Goal: Information Seeking & Learning: Learn about a topic

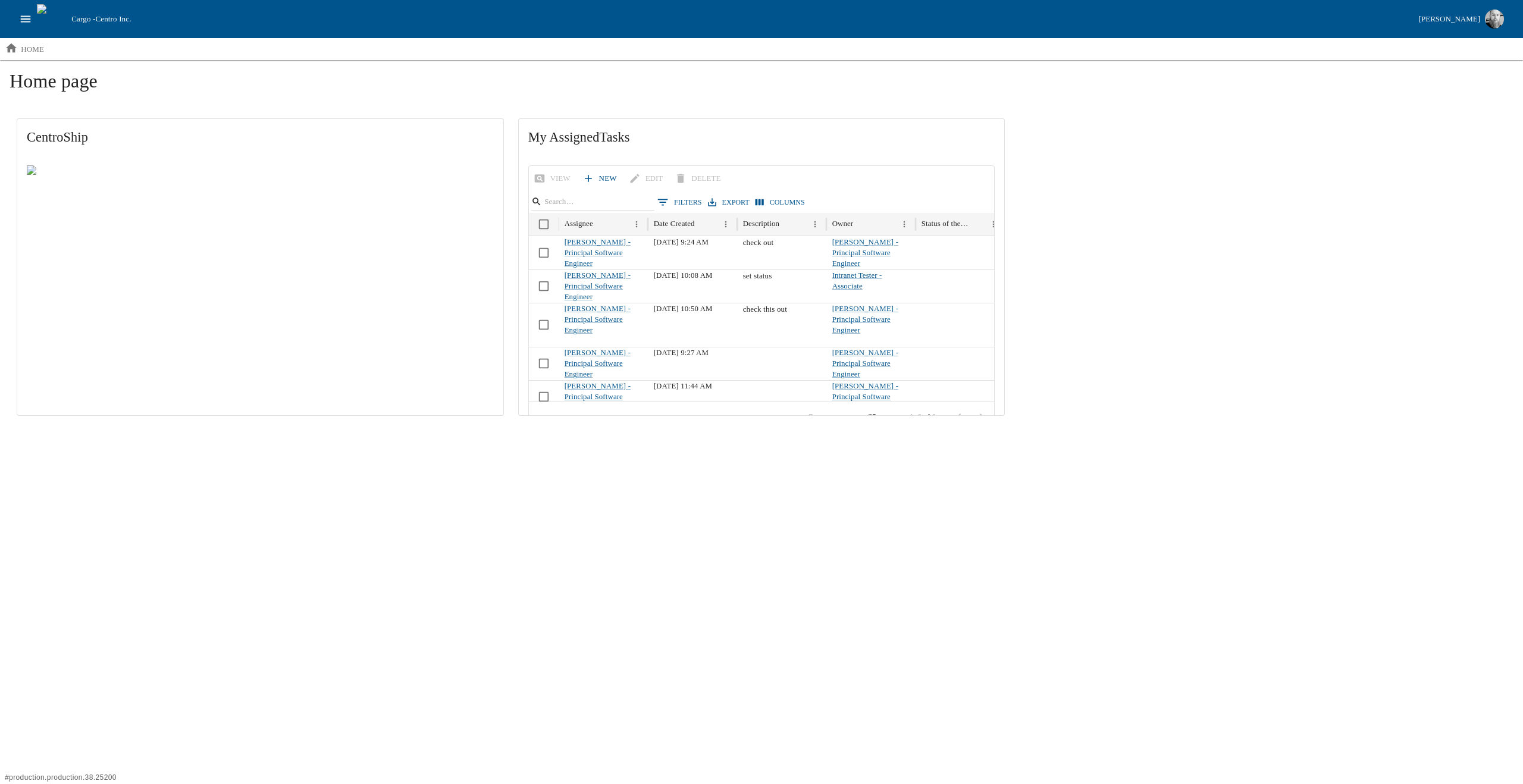
click at [22, 13] on icon "open drawer" at bounding box center [26, 19] width 13 height 13
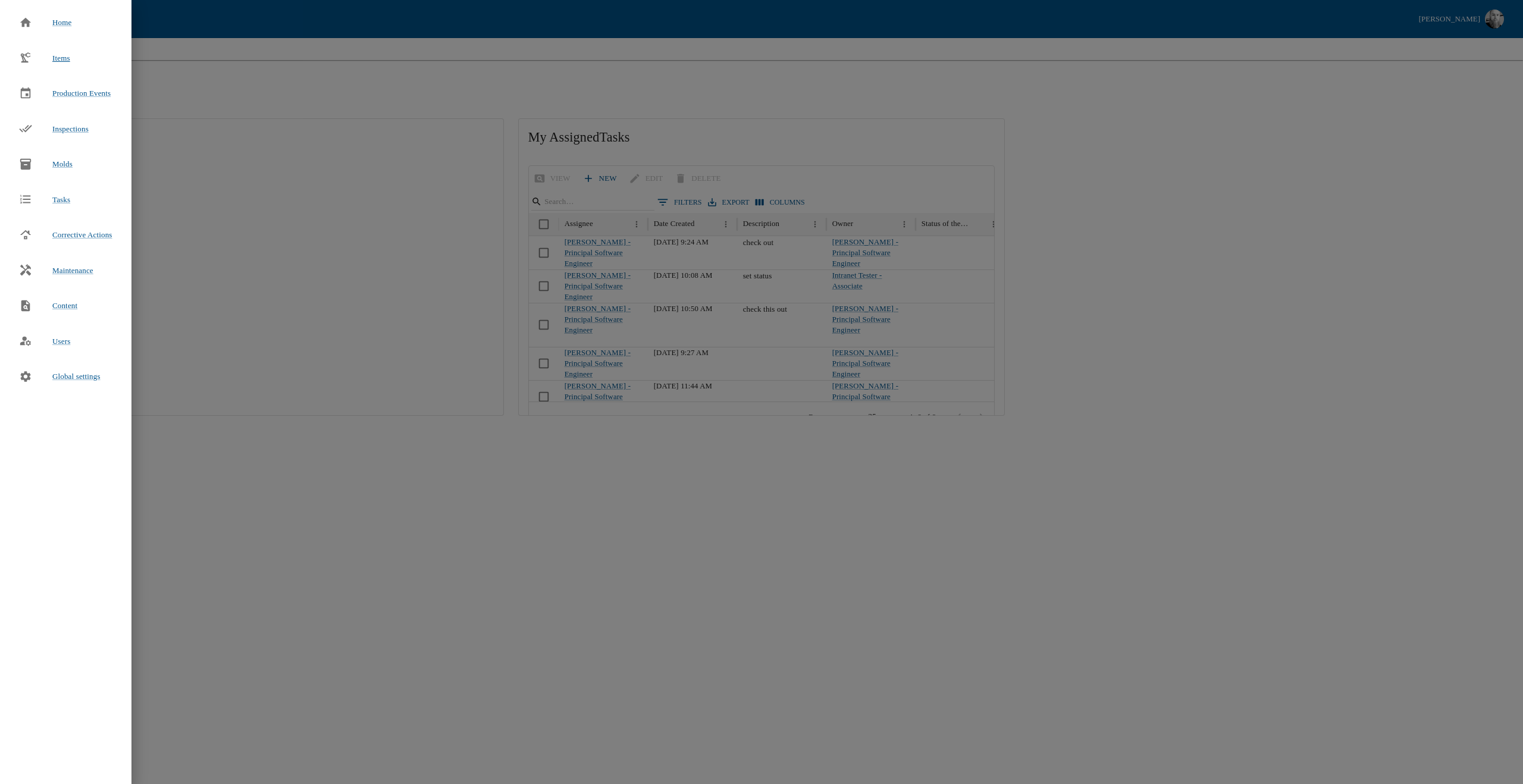
click at [65, 45] on div "Items" at bounding box center [45, 58] width 70 height 26
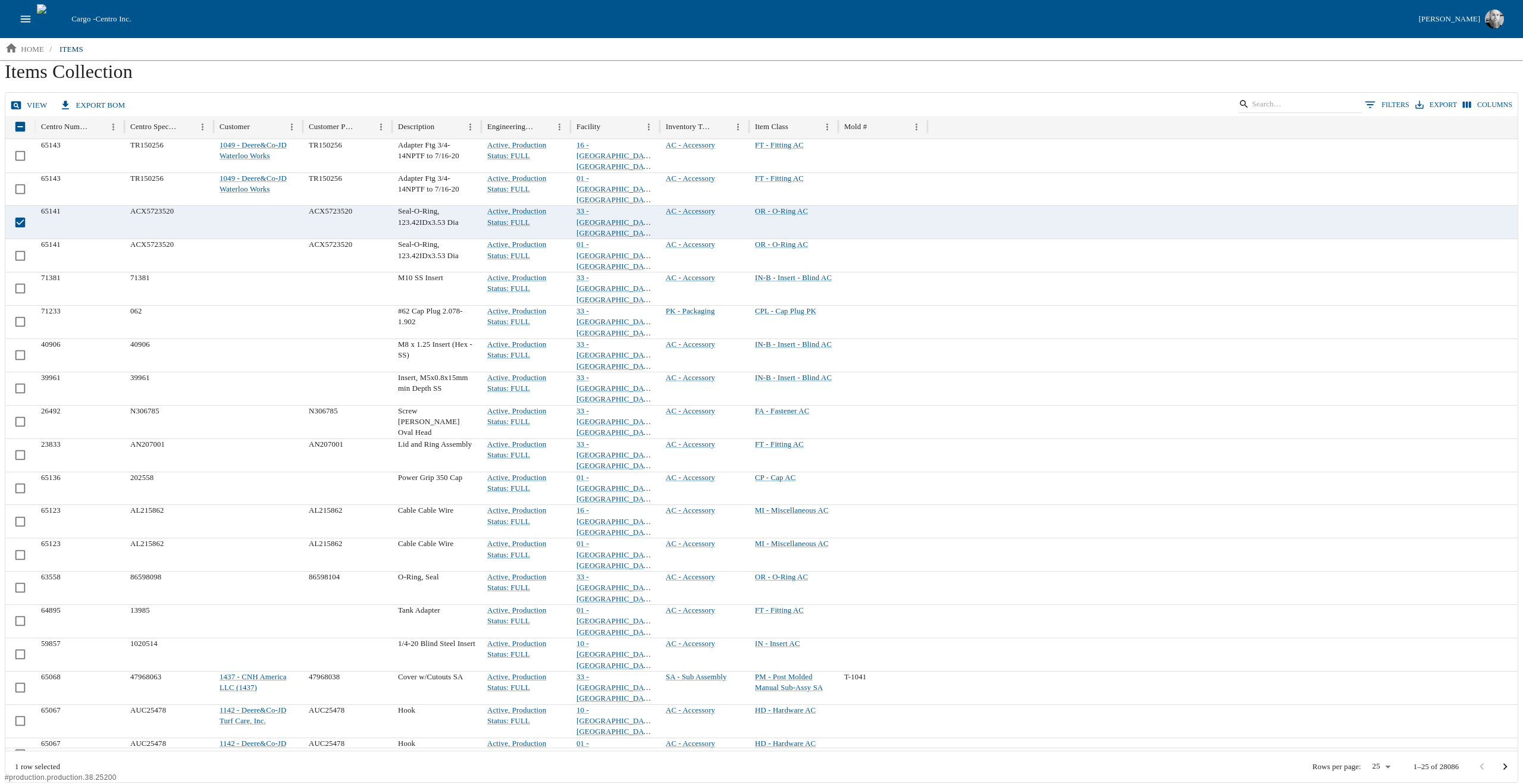
click at [25, 105] on link "view" at bounding box center [30, 105] width 45 height 21
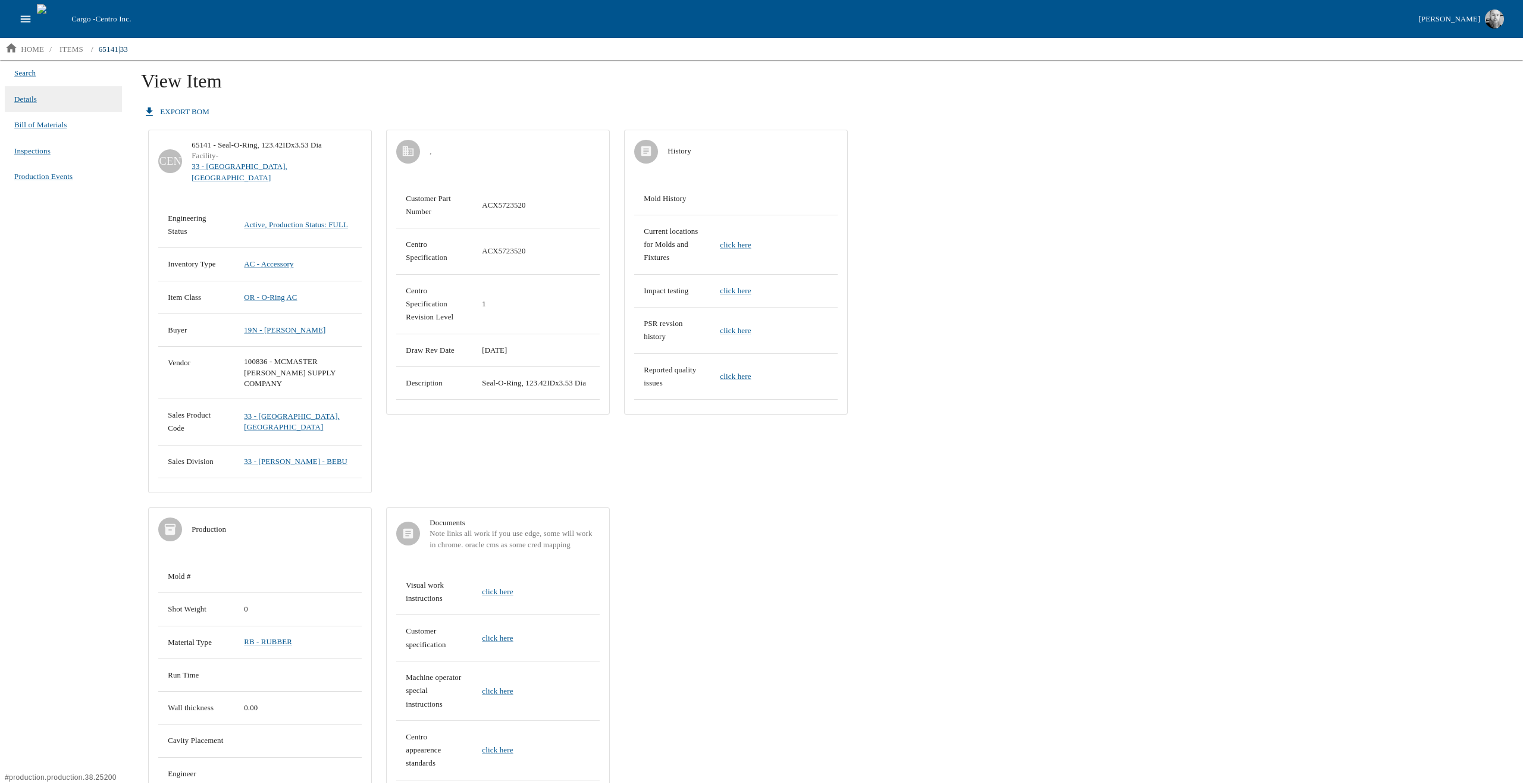
click at [98, 288] on div "Search Details Bill of Materials Inspections Production Events" at bounding box center [63, 421] width 127 height 723
click at [277, 293] on link "OR - O-Ring AC" at bounding box center [270, 297] width 53 height 8
click at [1128, 469] on div "View Item export BOM CEN 65141 - Seal-O-Ring, 123.42IDx3.53 Dia Facility - 33 -…" at bounding box center [825, 521] width 1387 height 923
click at [90, 270] on div "Search Details Bill of Materials Inspections Production Events" at bounding box center [63, 421] width 127 height 723
click at [22, 22] on icon "open drawer" at bounding box center [26, 19] width 13 height 13
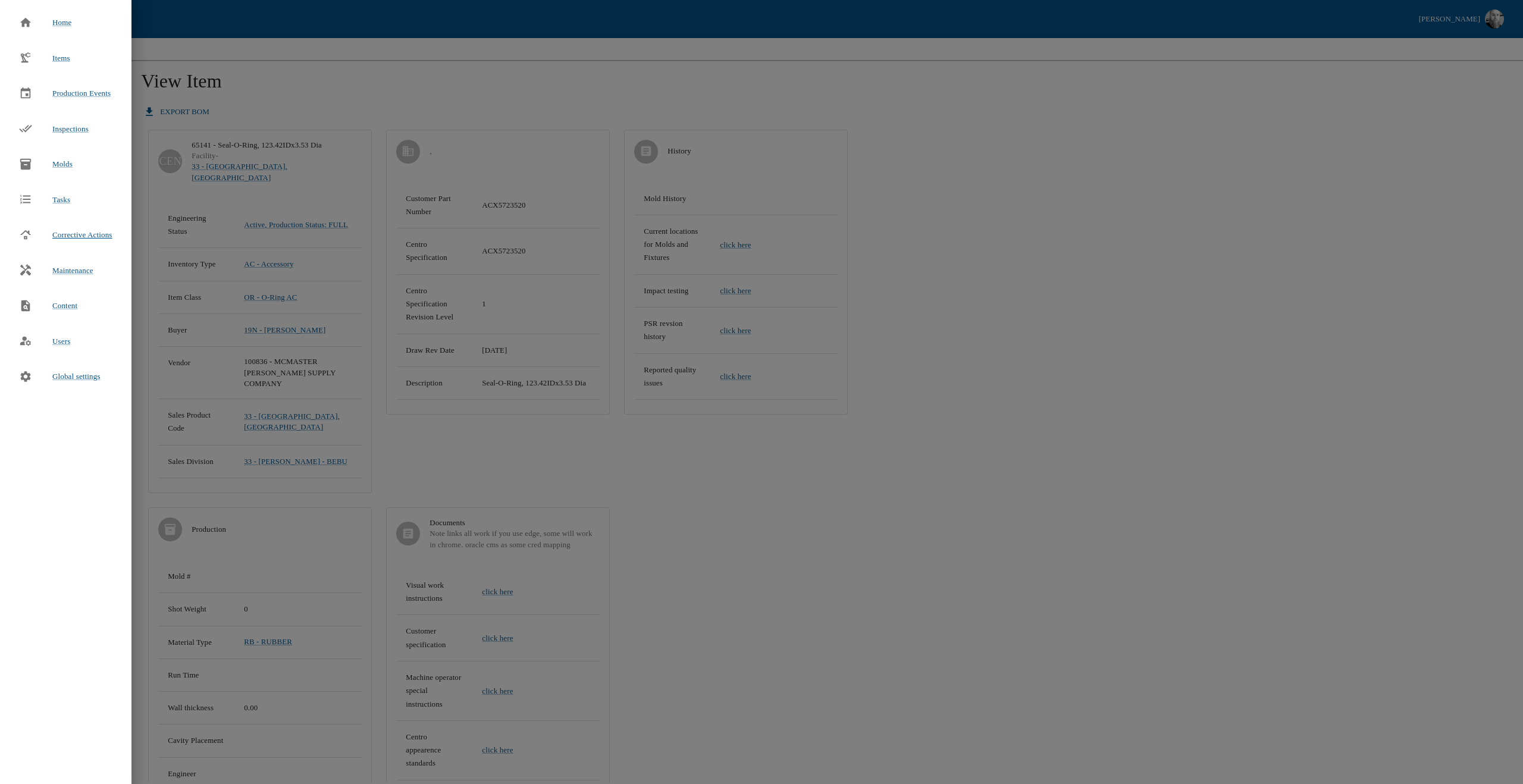
click at [65, 233] on span "Corrective Actions" at bounding box center [82, 234] width 60 height 9
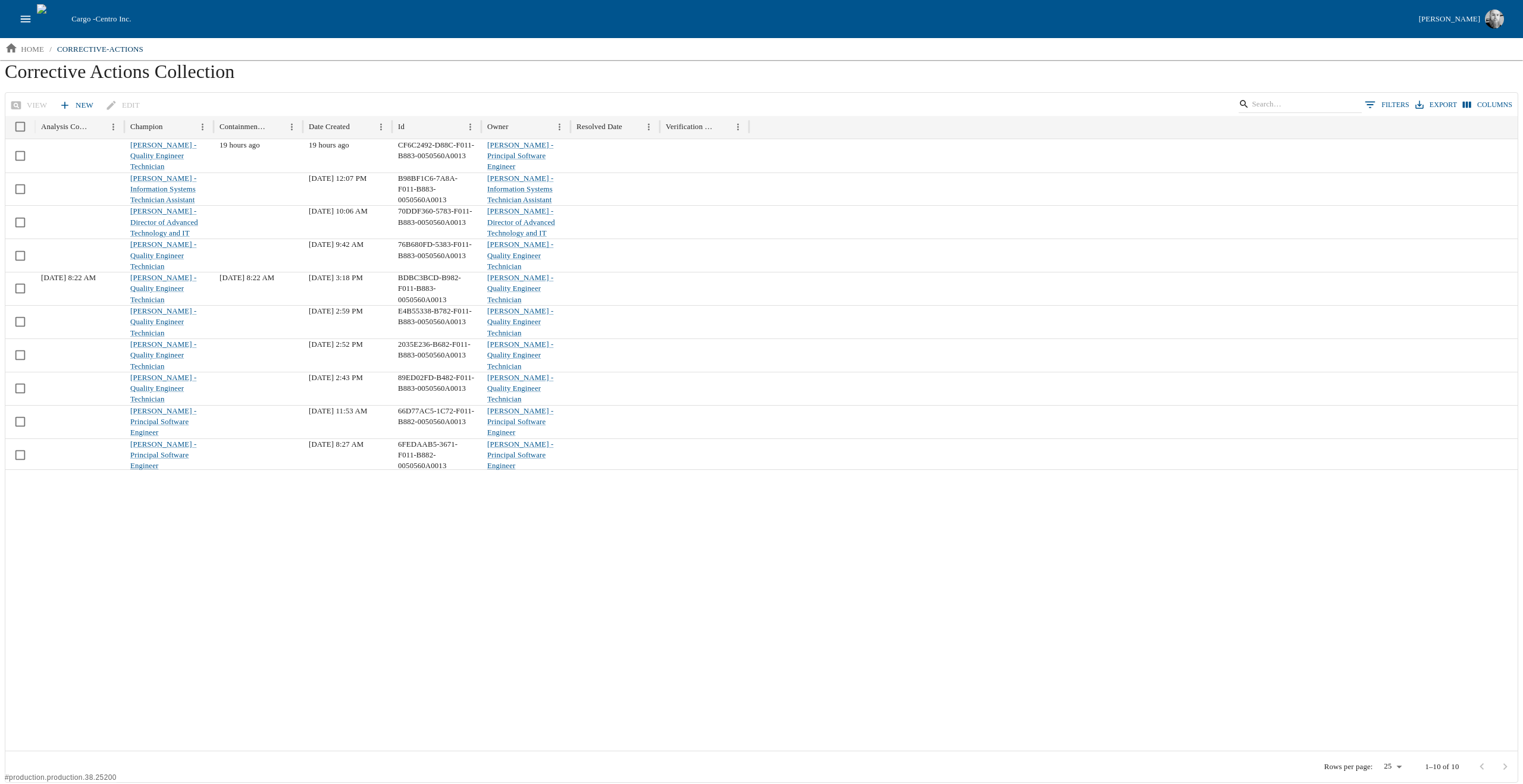
drag, startPoint x: 707, startPoint y: 612, endPoint x: 697, endPoint y: 606, distance: 11.7
click at [707, 612] on div at bounding box center [761, 610] width 1513 height 281
click at [1437, 102] on button "Export" at bounding box center [1436, 105] width 47 height 17
click at [1485, 133] on li "Download as CSV" at bounding box center [1453, 128] width 78 height 19
click at [1377, 103] on icon "Show filters" at bounding box center [1370, 105] width 13 height 13
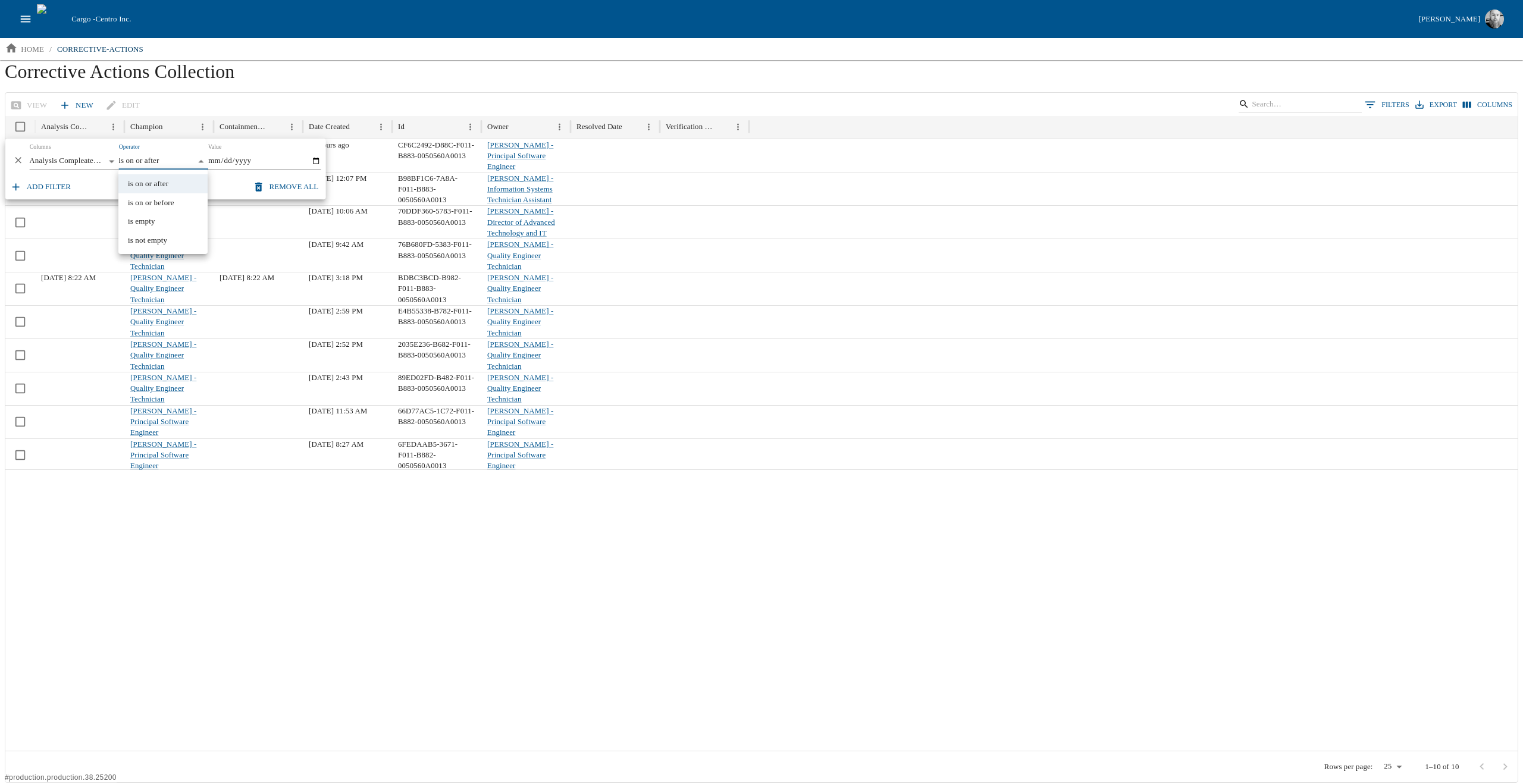
click at [188, 160] on body "Cargo - Centro Inc. [PERSON_NAME] home / corrective-actions Corrective Actions …" at bounding box center [761, 391] width 1523 height 783
click at [151, 202] on li "is on or before" at bounding box center [163, 203] width 89 height 19
type input "**********"
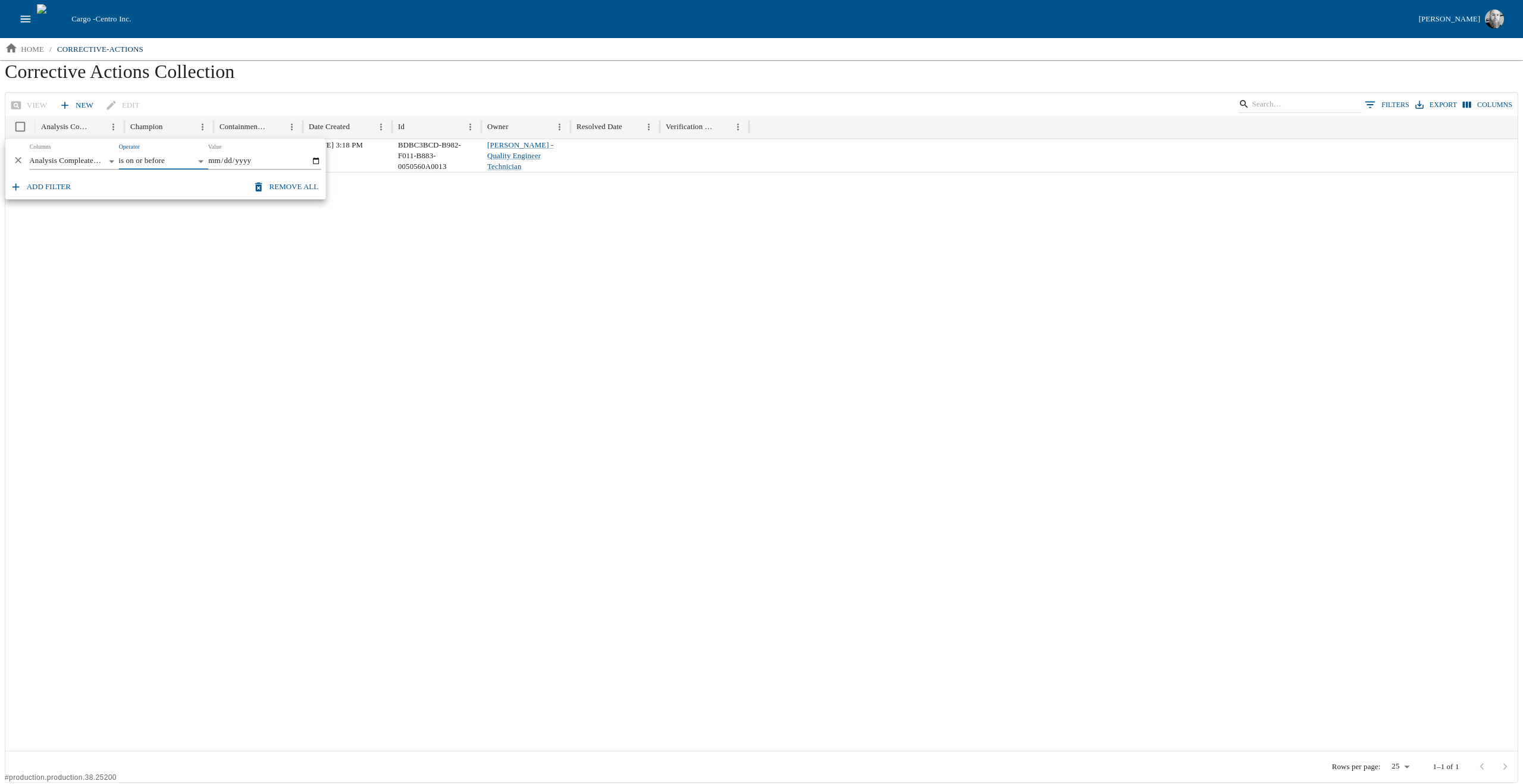
click at [315, 161] on input "Value" at bounding box center [264, 161] width 113 height 17
type input "[DATE]"
click at [315, 158] on input "[DATE]" at bounding box center [264, 161] width 113 height 17
click at [170, 186] on div "Add filter Remove all" at bounding box center [166, 187] width 321 height 26
click at [445, 413] on div at bounding box center [761, 461] width 1513 height 579
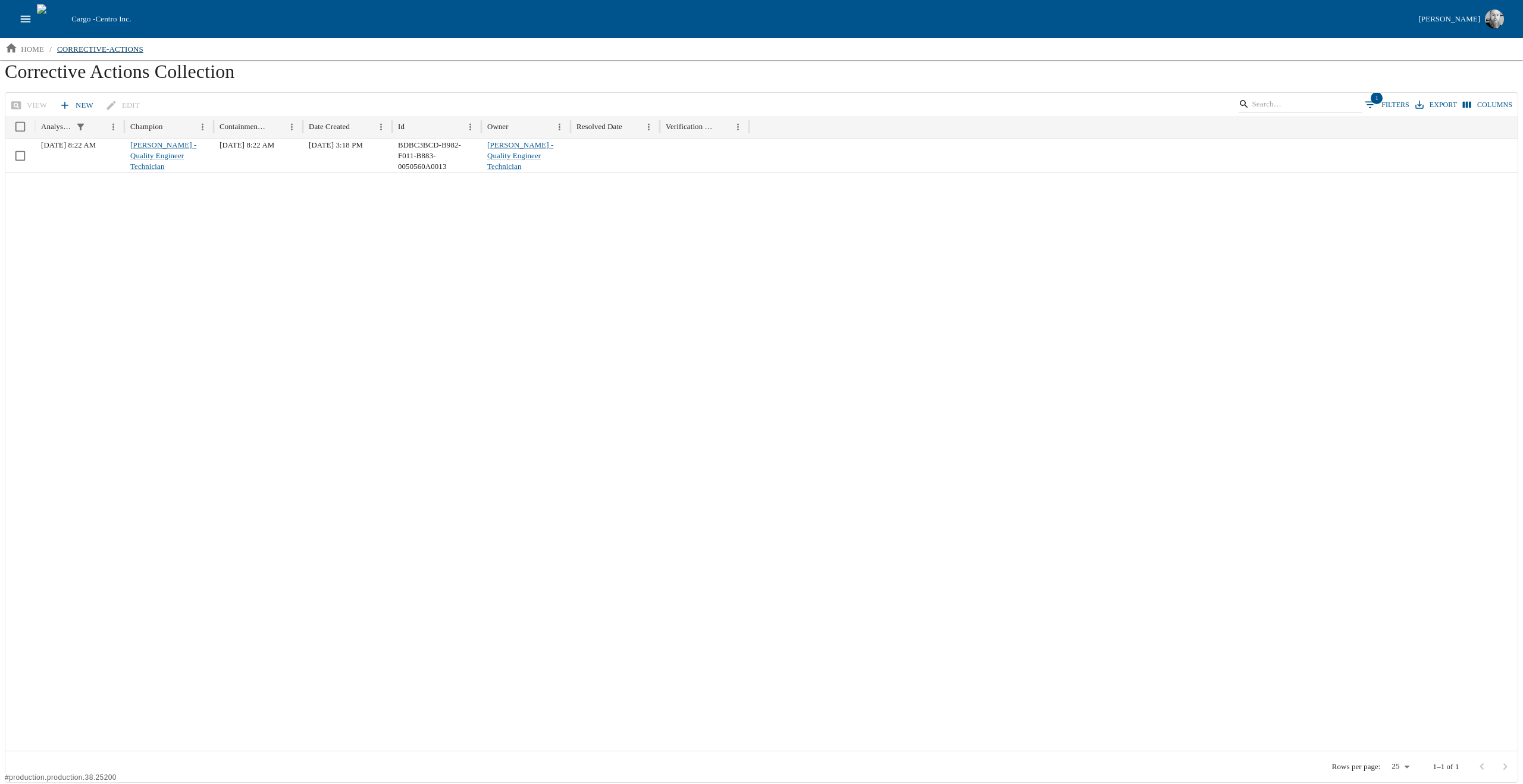
click at [72, 48] on p "corrective-actions" at bounding box center [100, 49] width 86 height 12
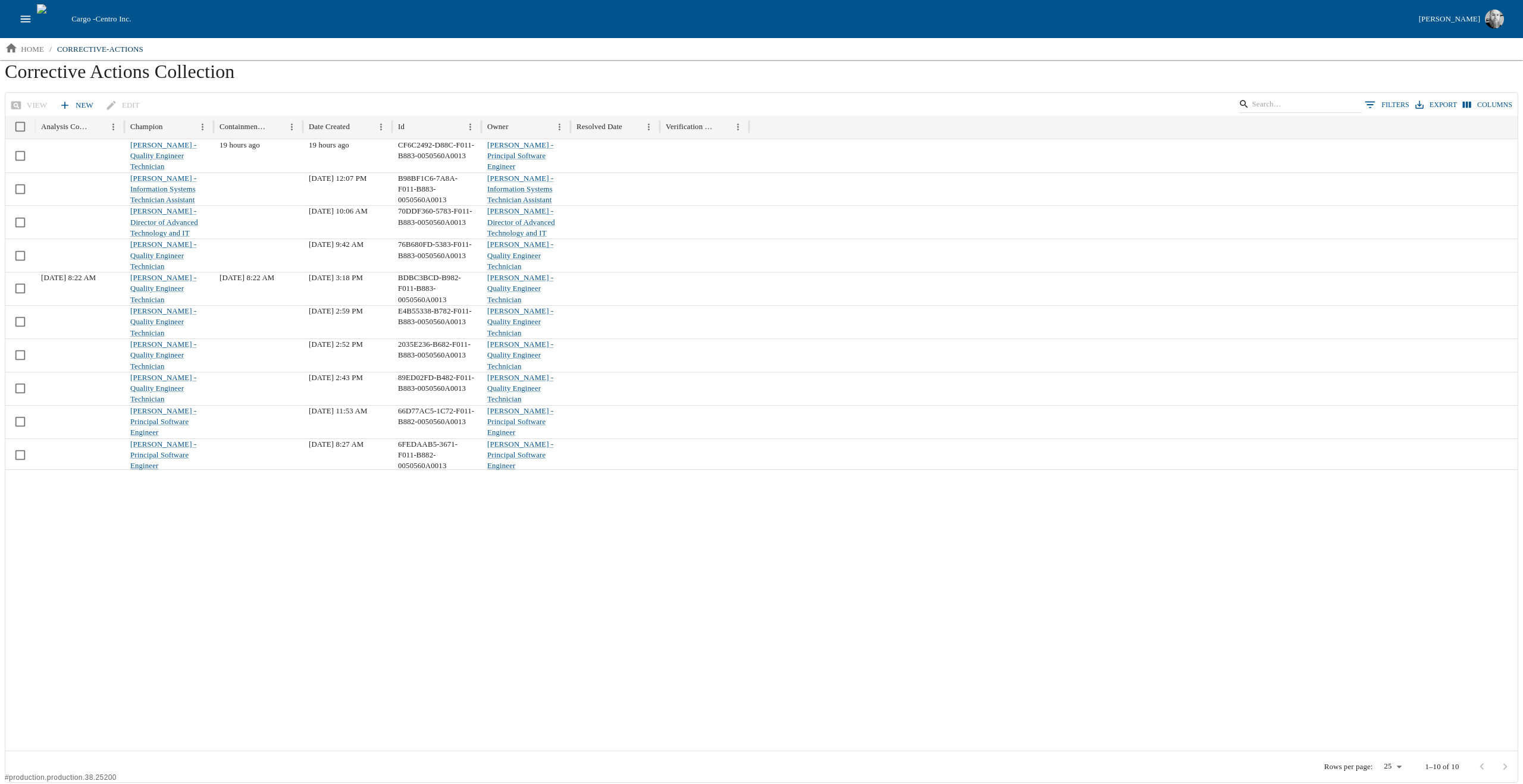
click at [1395, 102] on button "0 Filters" at bounding box center [1387, 105] width 50 height 18
click at [70, 162] on body "Cargo - Centro Inc. [PERSON_NAME] home / corrective-actions Corrective Actions …" at bounding box center [761, 391] width 1523 height 783
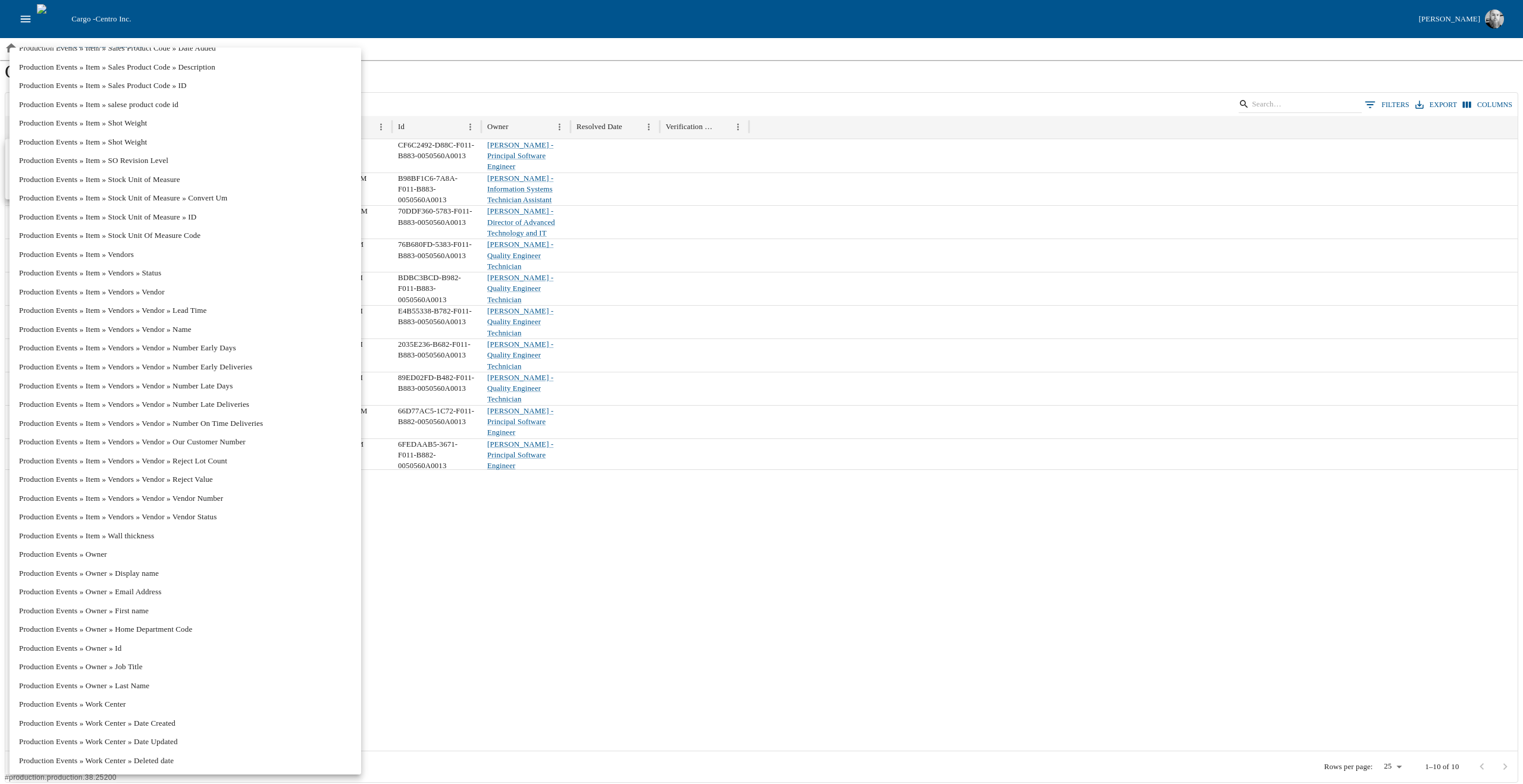
scroll to position [10508, 0]
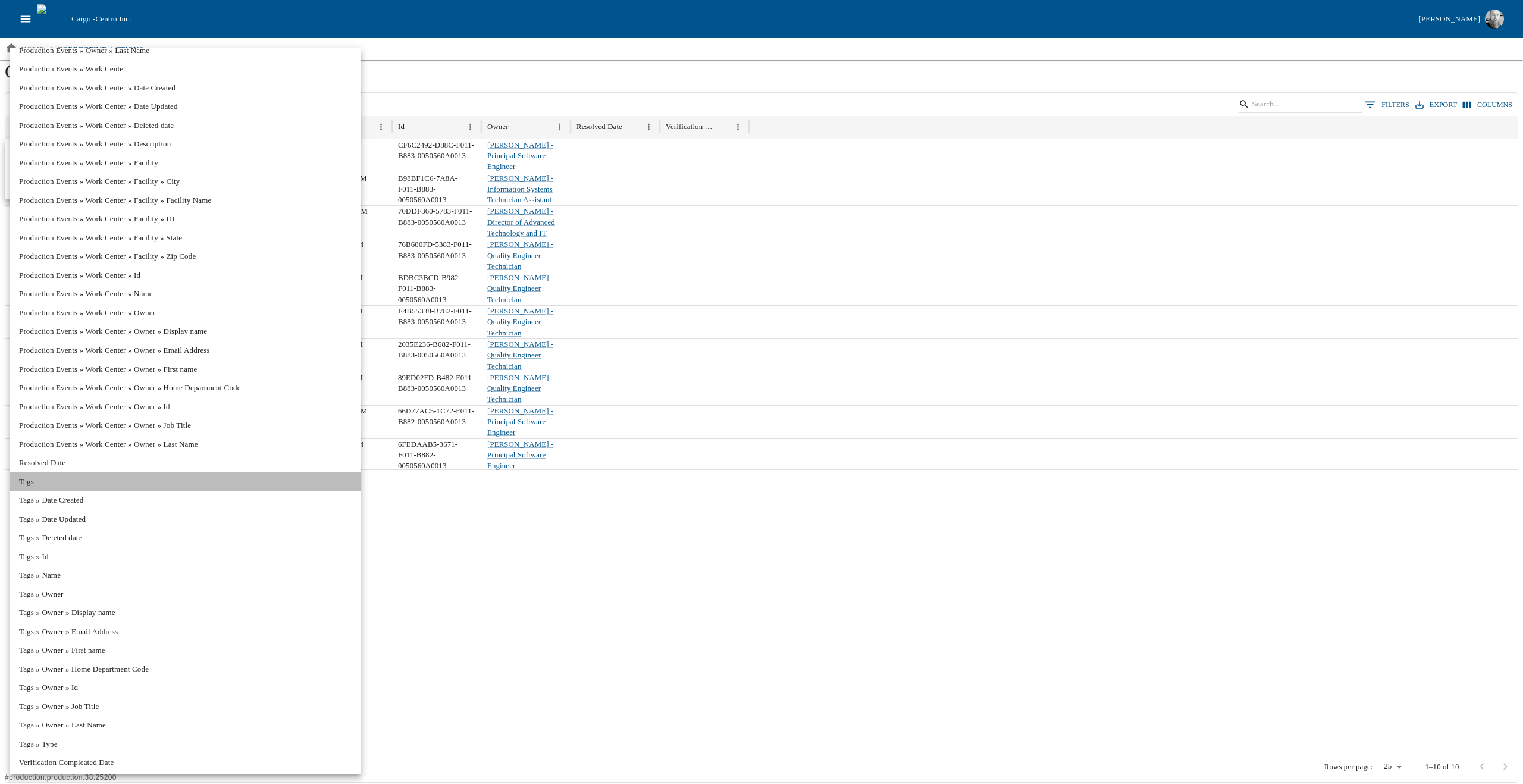
click at [43, 484] on li "Tags" at bounding box center [185, 482] width 352 height 19
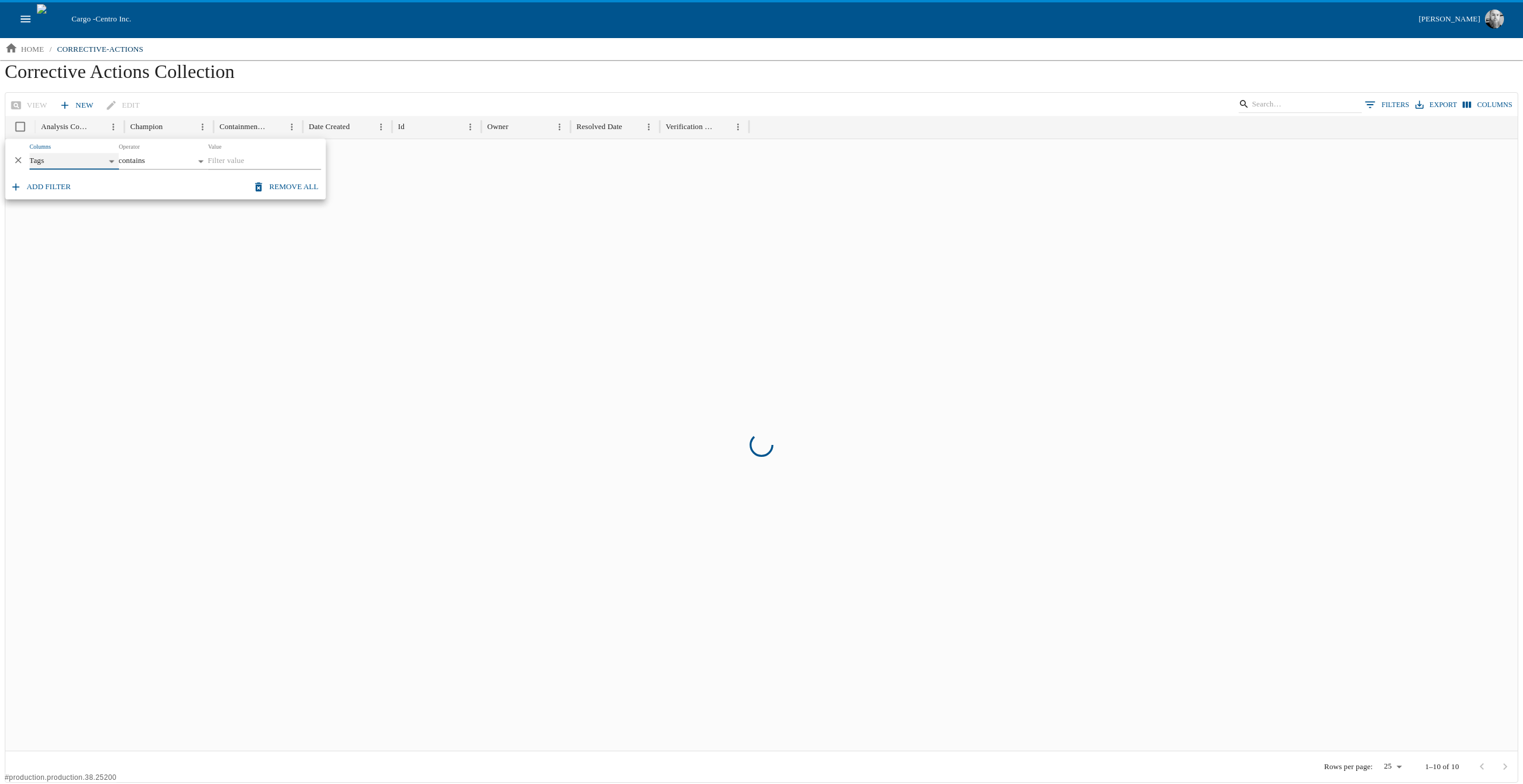
type input "****"
type input "********"
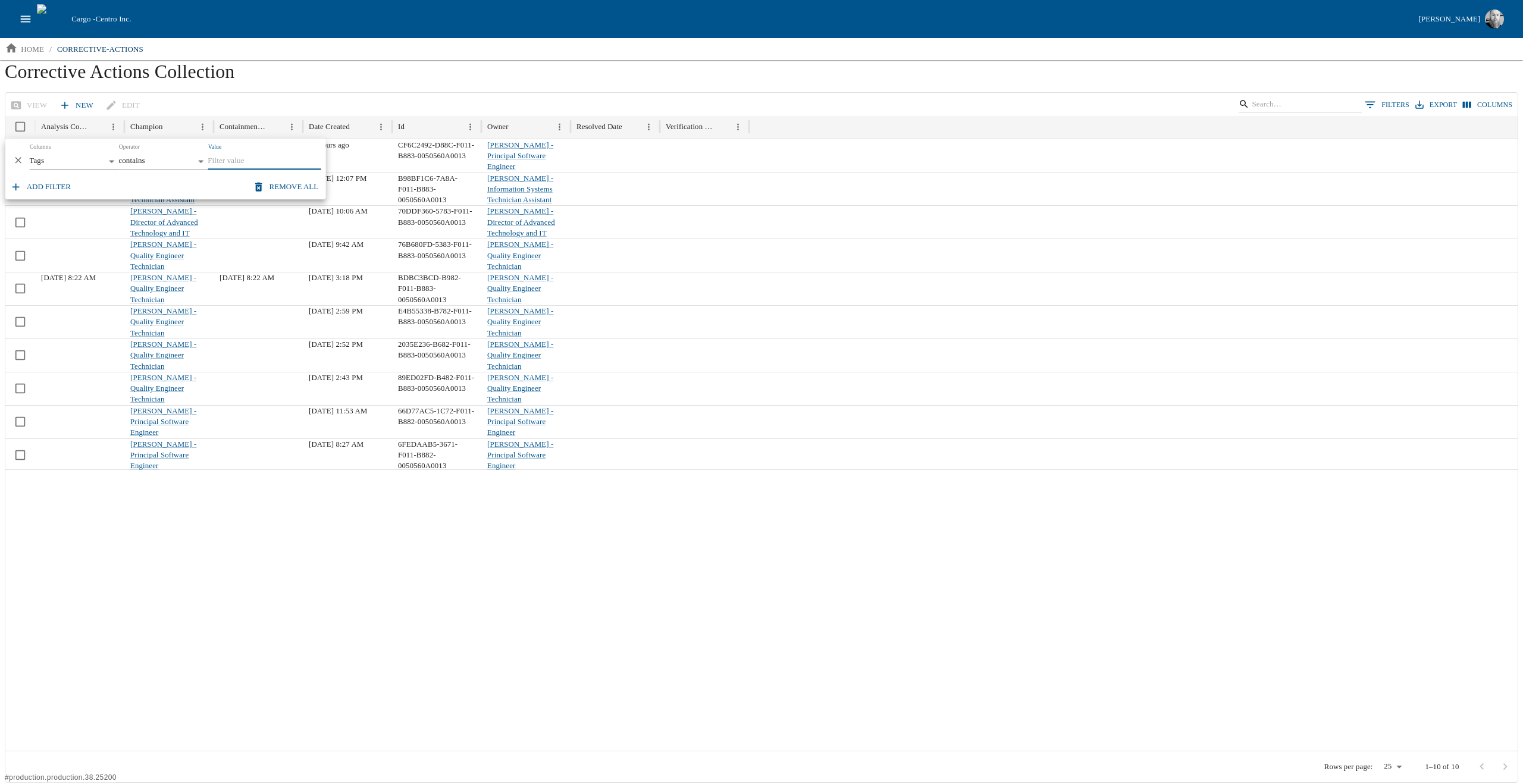
click at [247, 164] on input "Value" at bounding box center [264, 161] width 113 height 17
type input "3"
click at [105, 161] on body "Cargo - Centro Inc. [PERSON_NAME] home / corrective-actions Corrective Actions …" at bounding box center [761, 391] width 1523 height 783
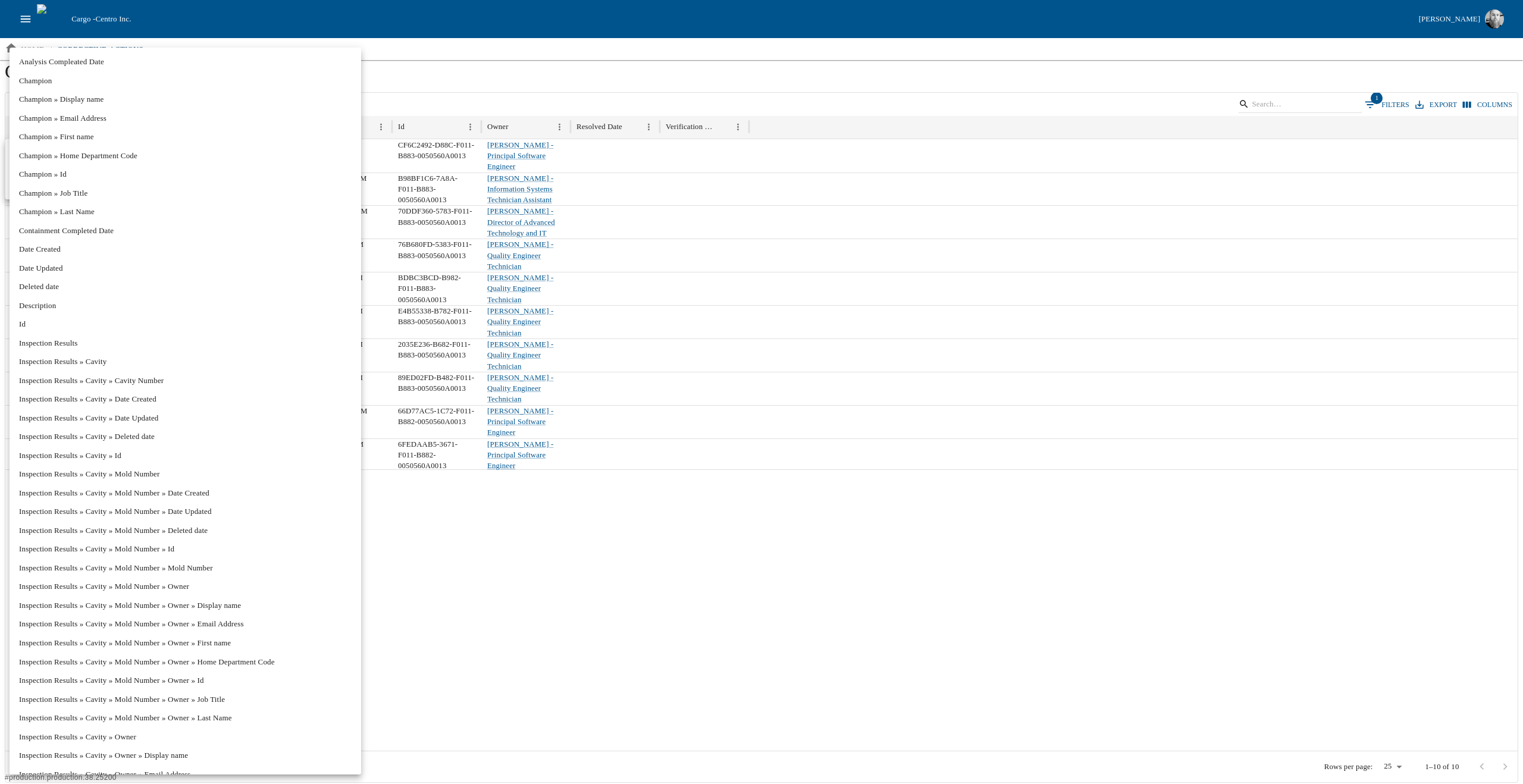
scroll to position [10508, 0]
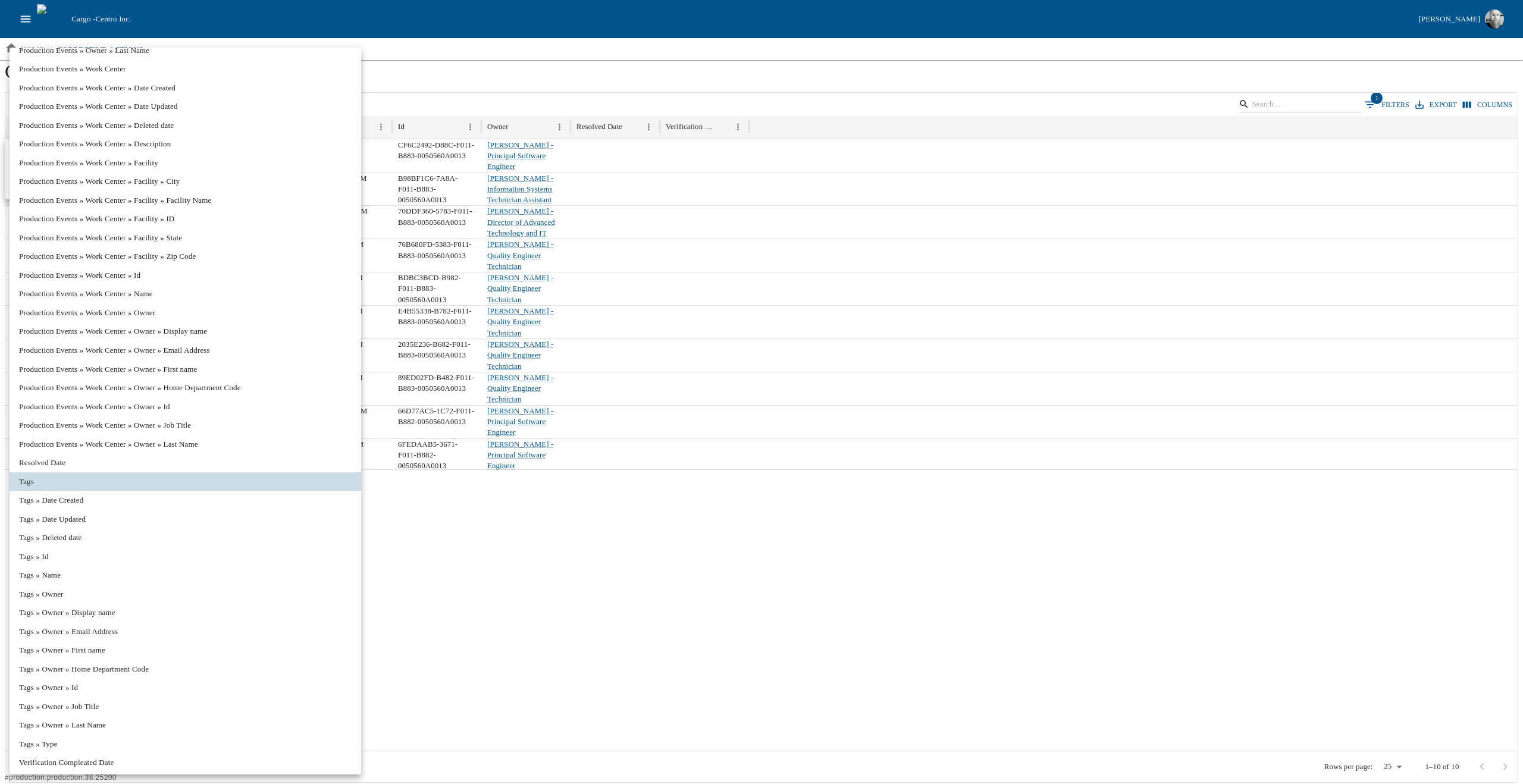
click at [683, 590] on div at bounding box center [761, 392] width 1523 height 784
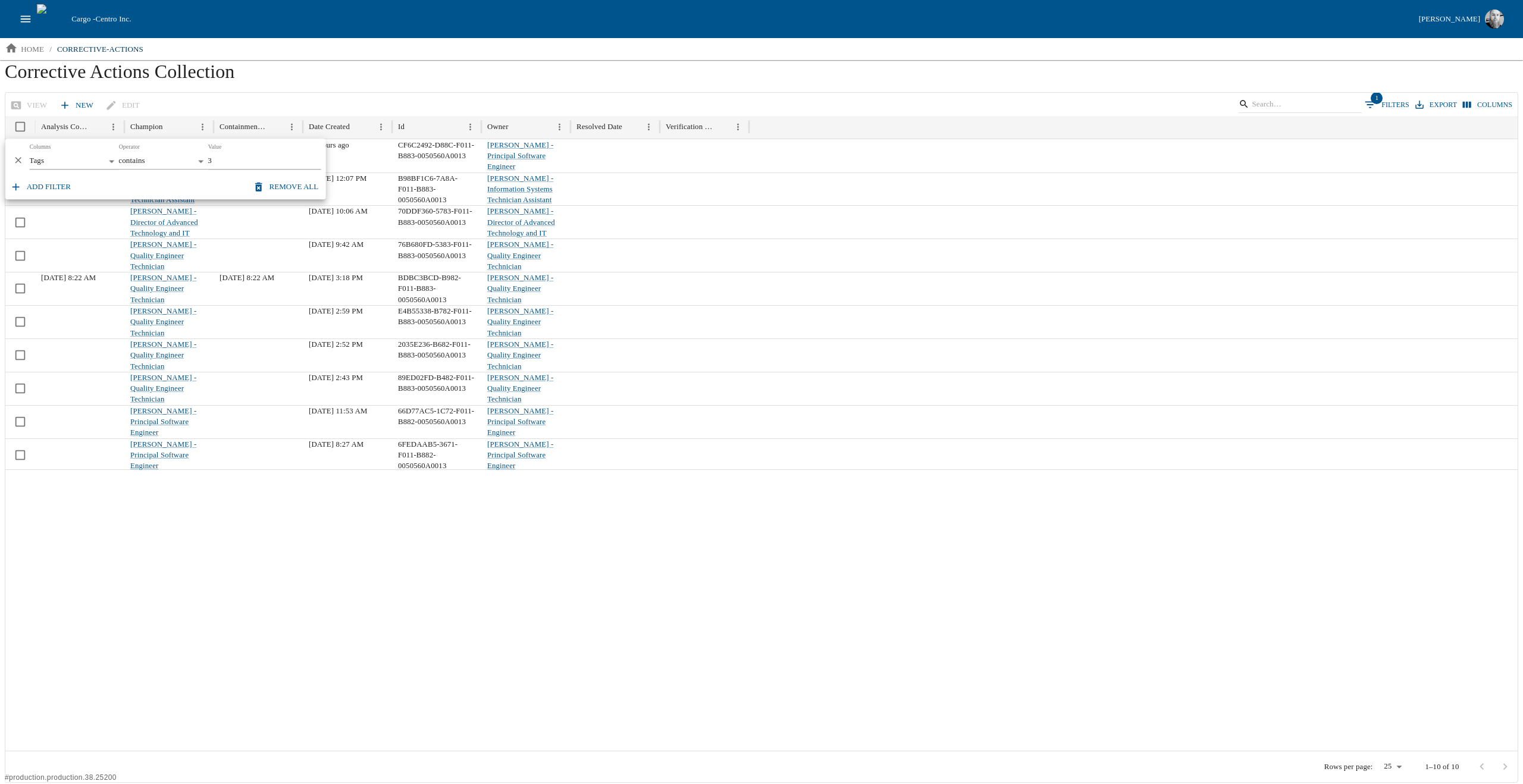
click at [671, 589] on div at bounding box center [761, 610] width 1513 height 281
click at [1475, 102] on button "Columns" at bounding box center [1487, 105] width 56 height 17
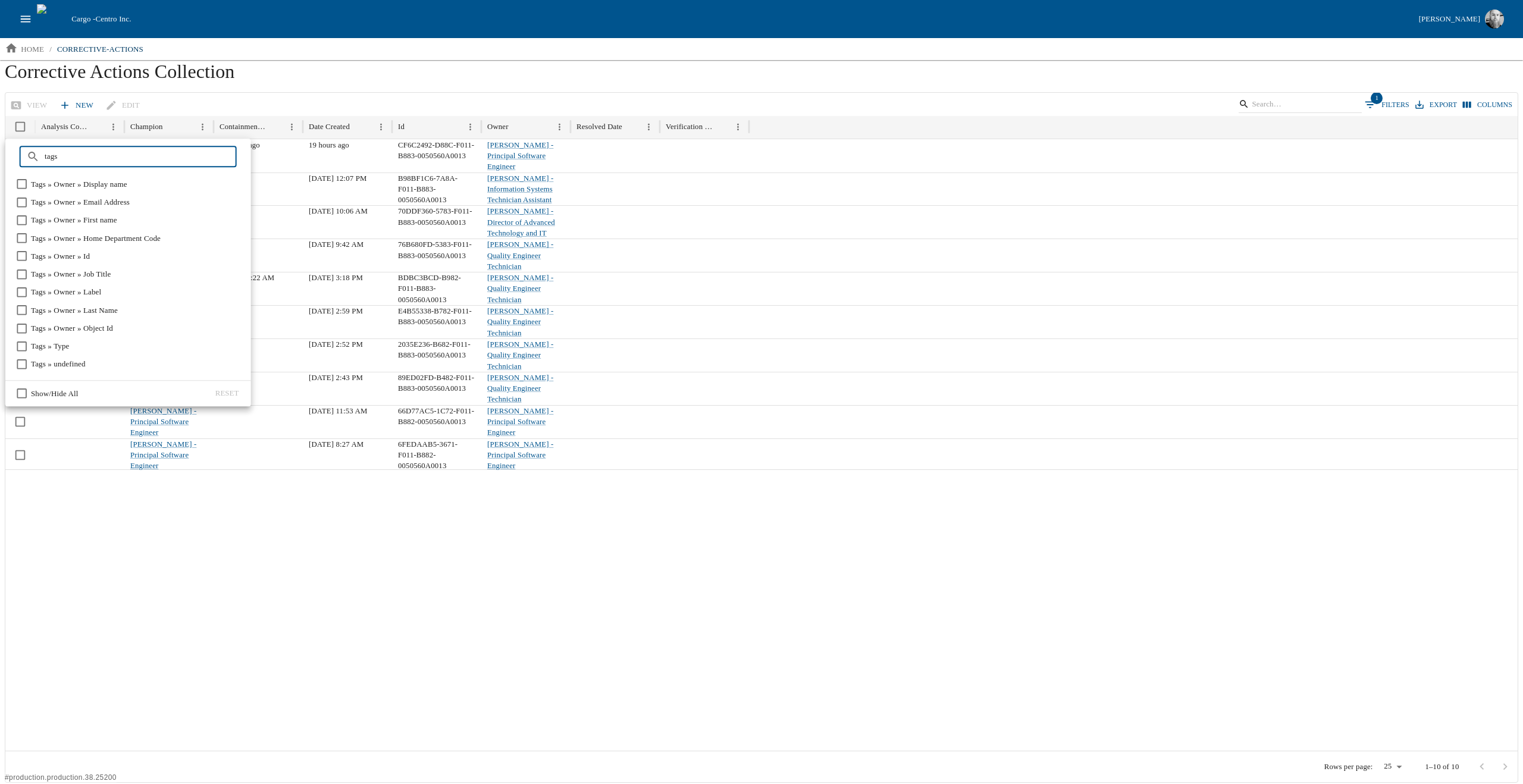
scroll to position [188, 0]
type input "tags"
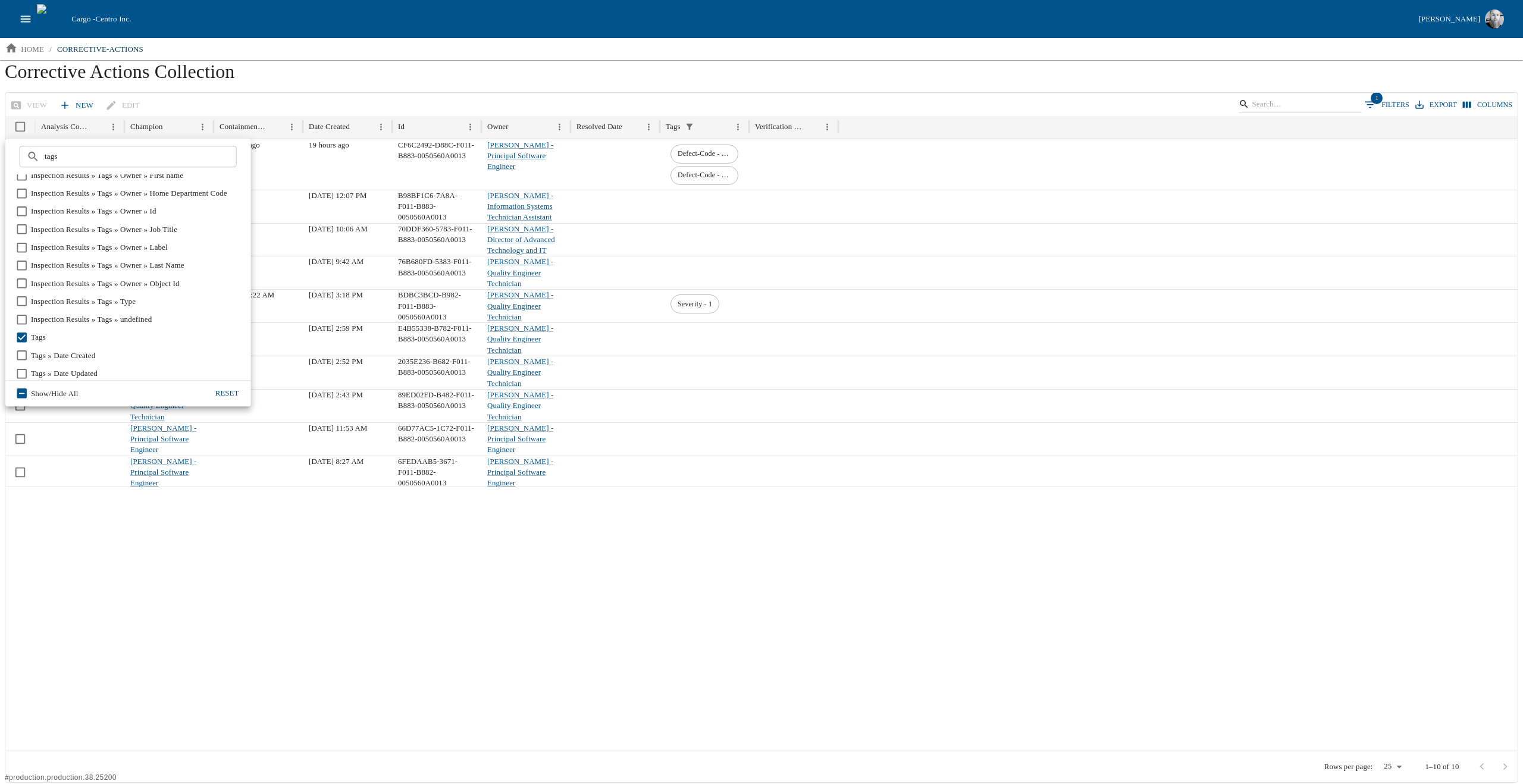
click at [536, 604] on div at bounding box center [761, 618] width 1513 height 264
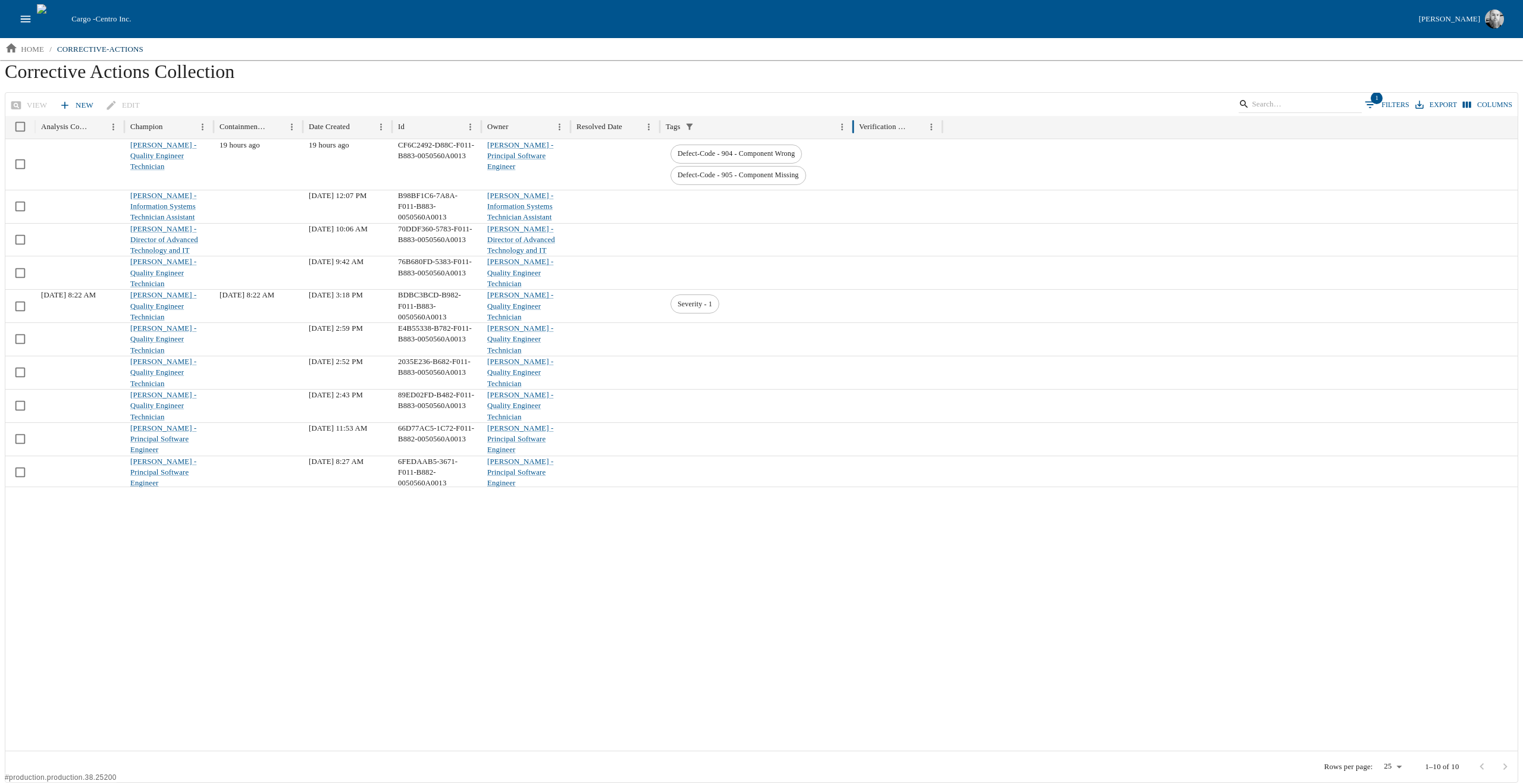
drag, startPoint x: 747, startPoint y: 123, endPoint x: 851, endPoint y: 115, distance: 104.3
click at [851, 116] on div at bounding box center [853, 127] width 6 height 23
click at [1385, 103] on button "1 Filters" at bounding box center [1387, 105] width 50 height 18
click at [99, 158] on body "Cargo - Centro Inc. [PERSON_NAME] home / corrective-actions Corrective Actions …" at bounding box center [761, 391] width 1523 height 783
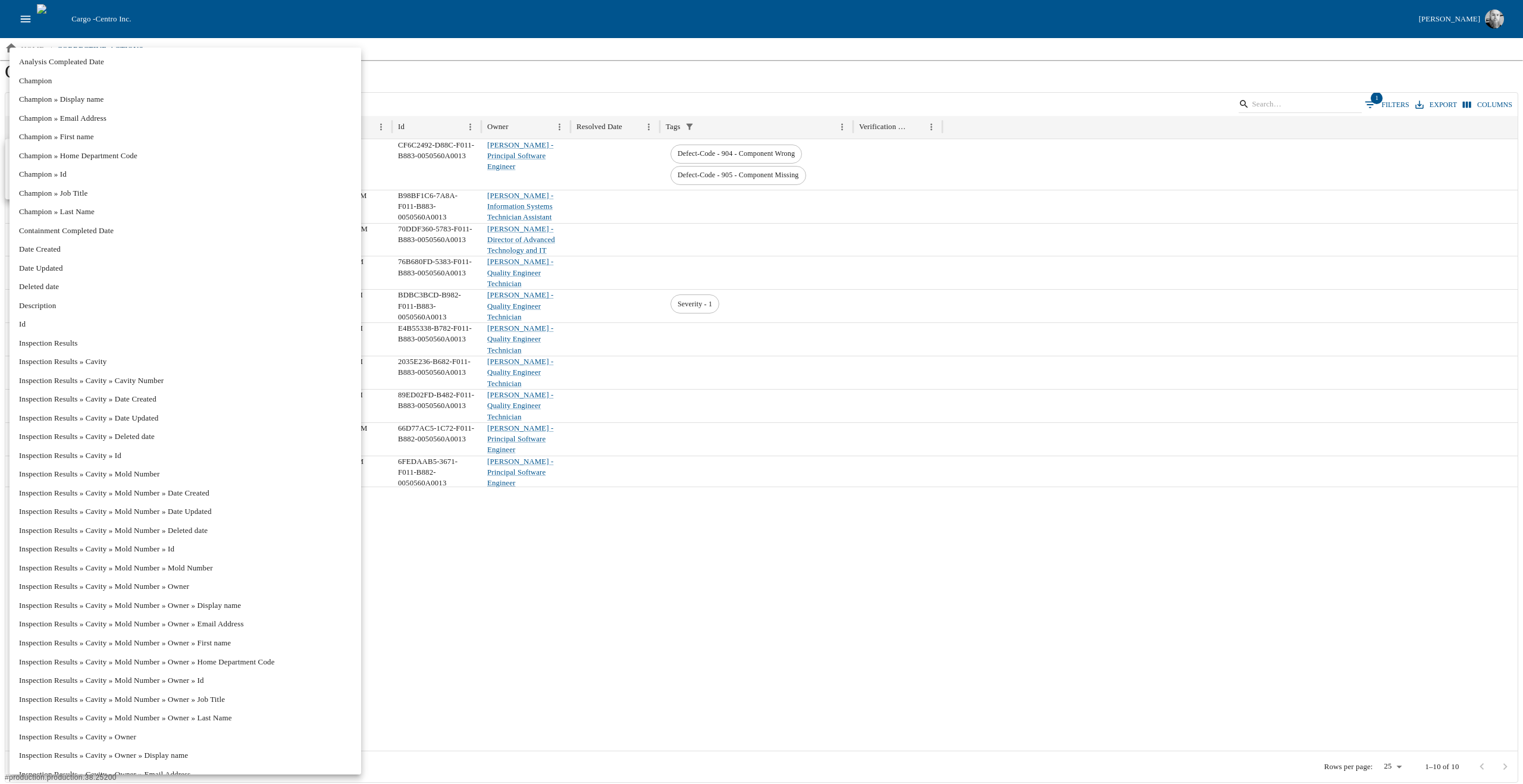
scroll to position [10508, 0]
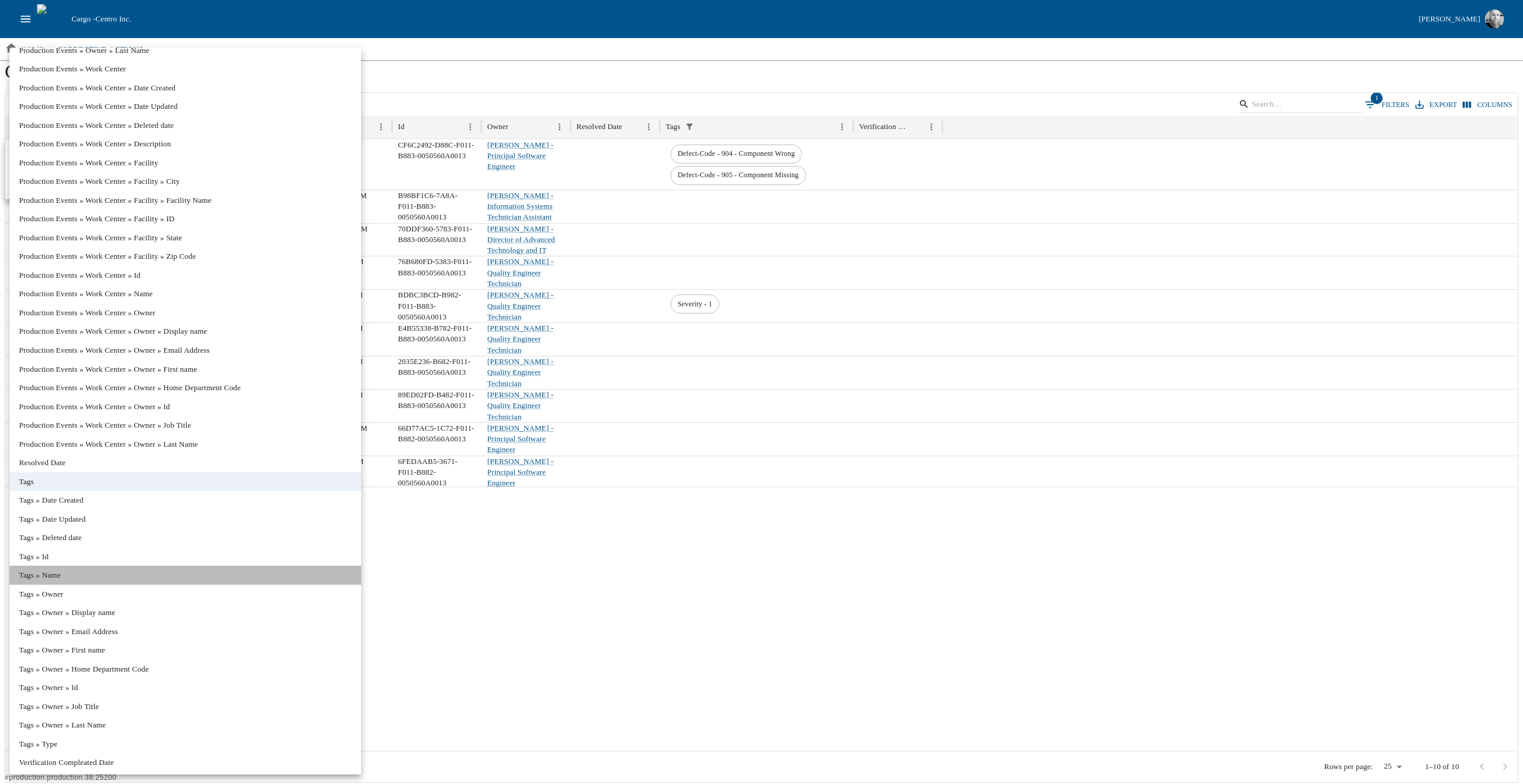
click at [62, 573] on li "Tags » Name" at bounding box center [185, 575] width 352 height 19
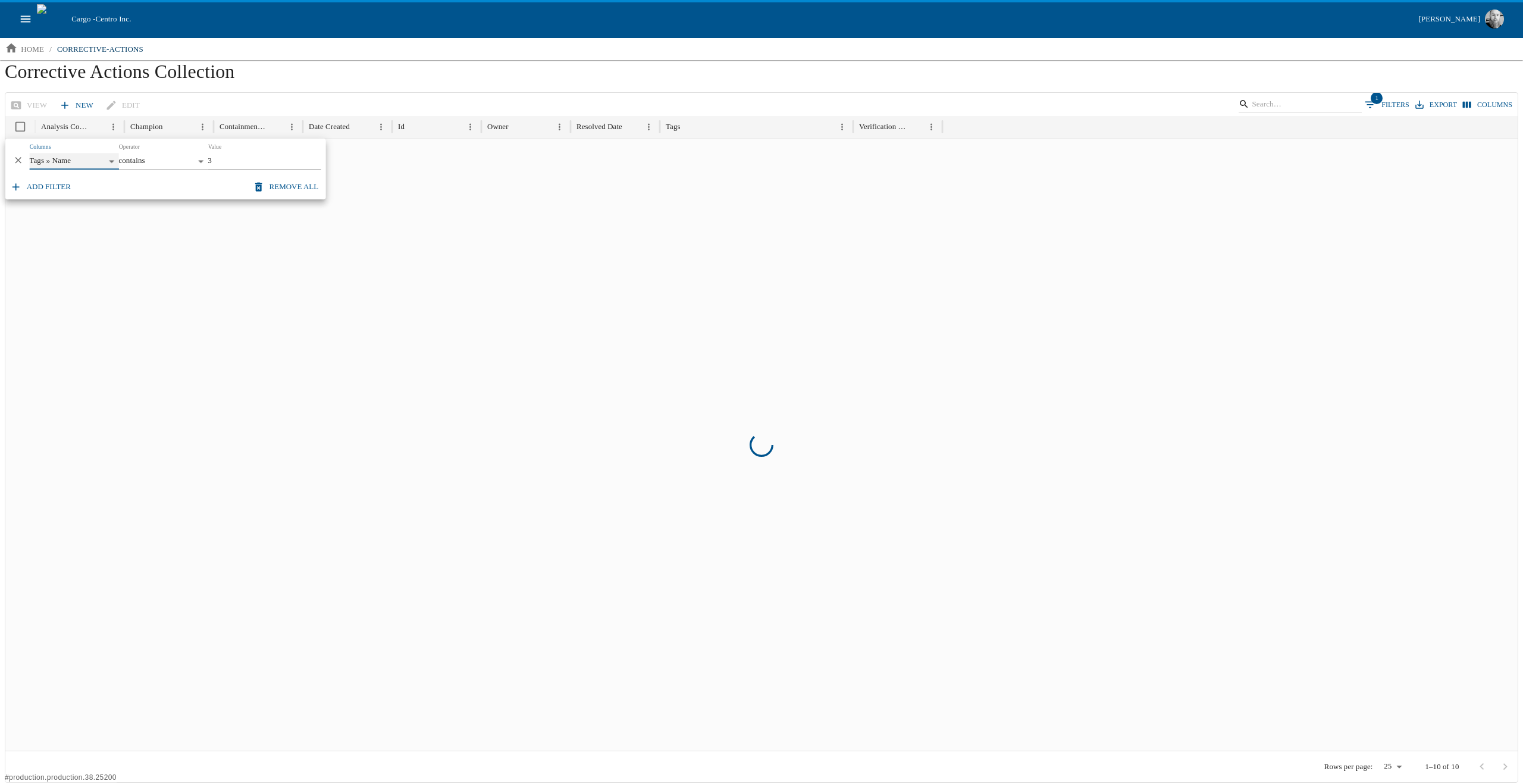
type input "*********"
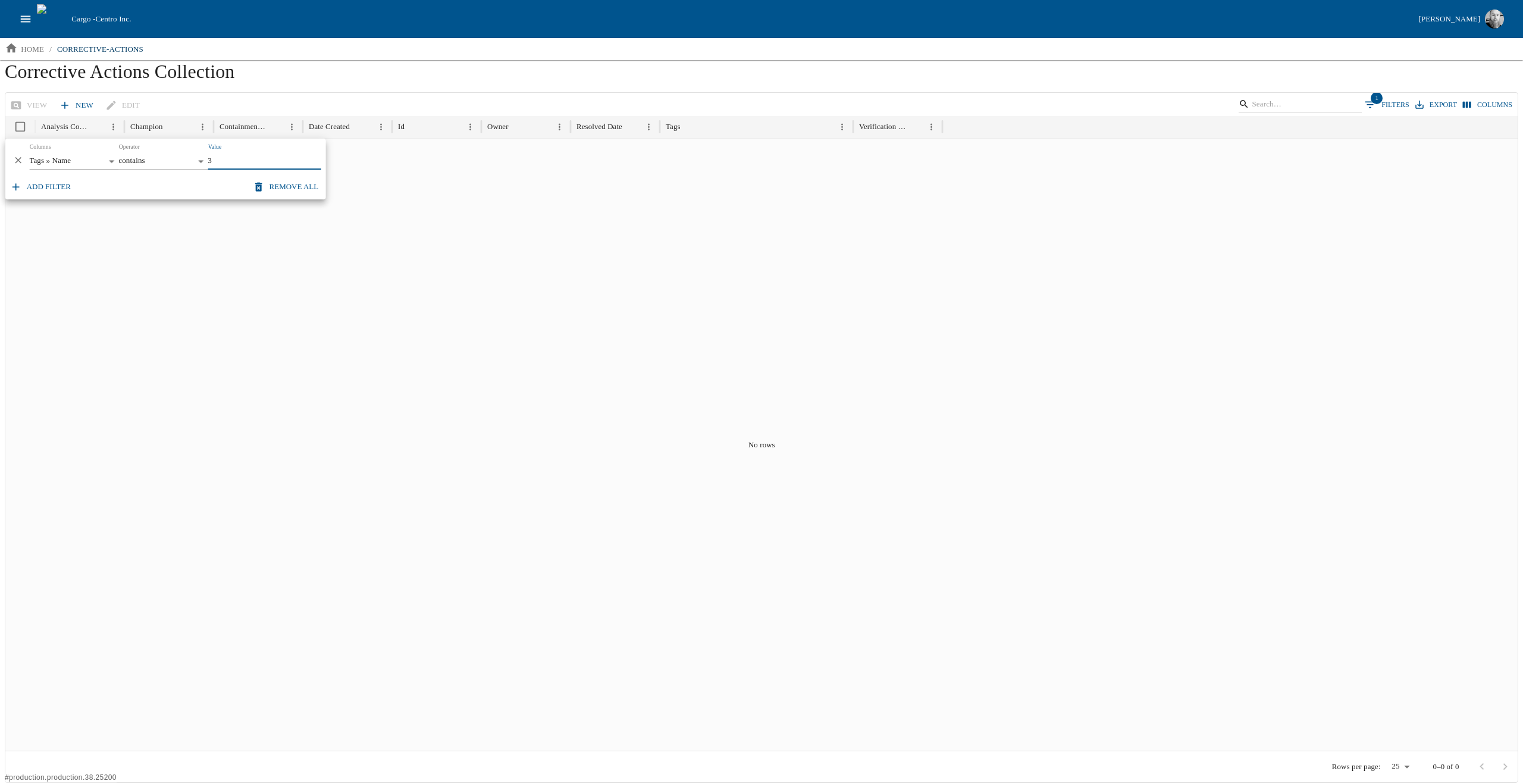
click at [243, 167] on input "3" at bounding box center [264, 161] width 113 height 17
type input "905"
click at [108, 164] on body "Cargo - Centro Inc. [PERSON_NAME] home / corrective-actions Corrective Actions …" at bounding box center [761, 391] width 1523 height 783
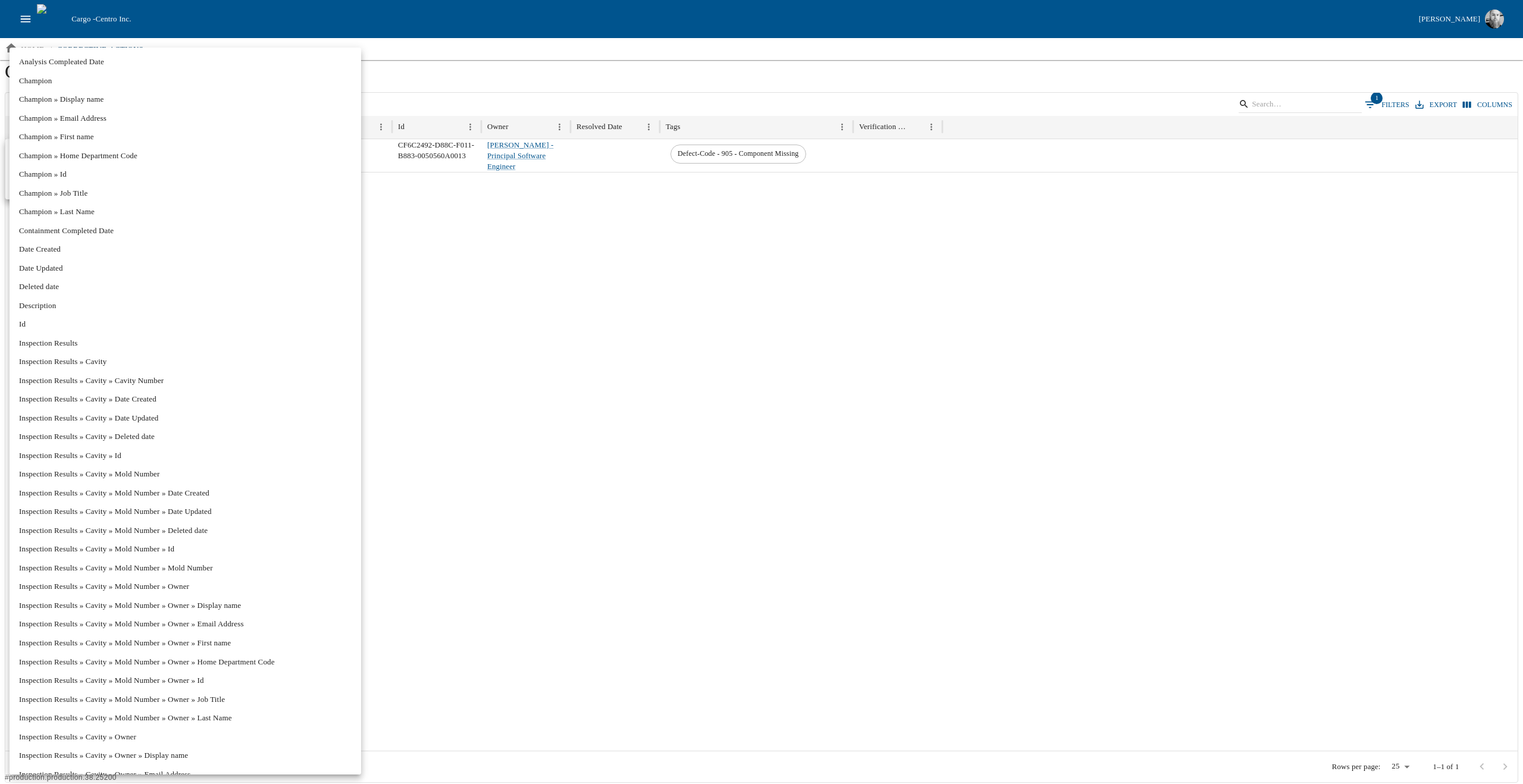
scroll to position [10508, 0]
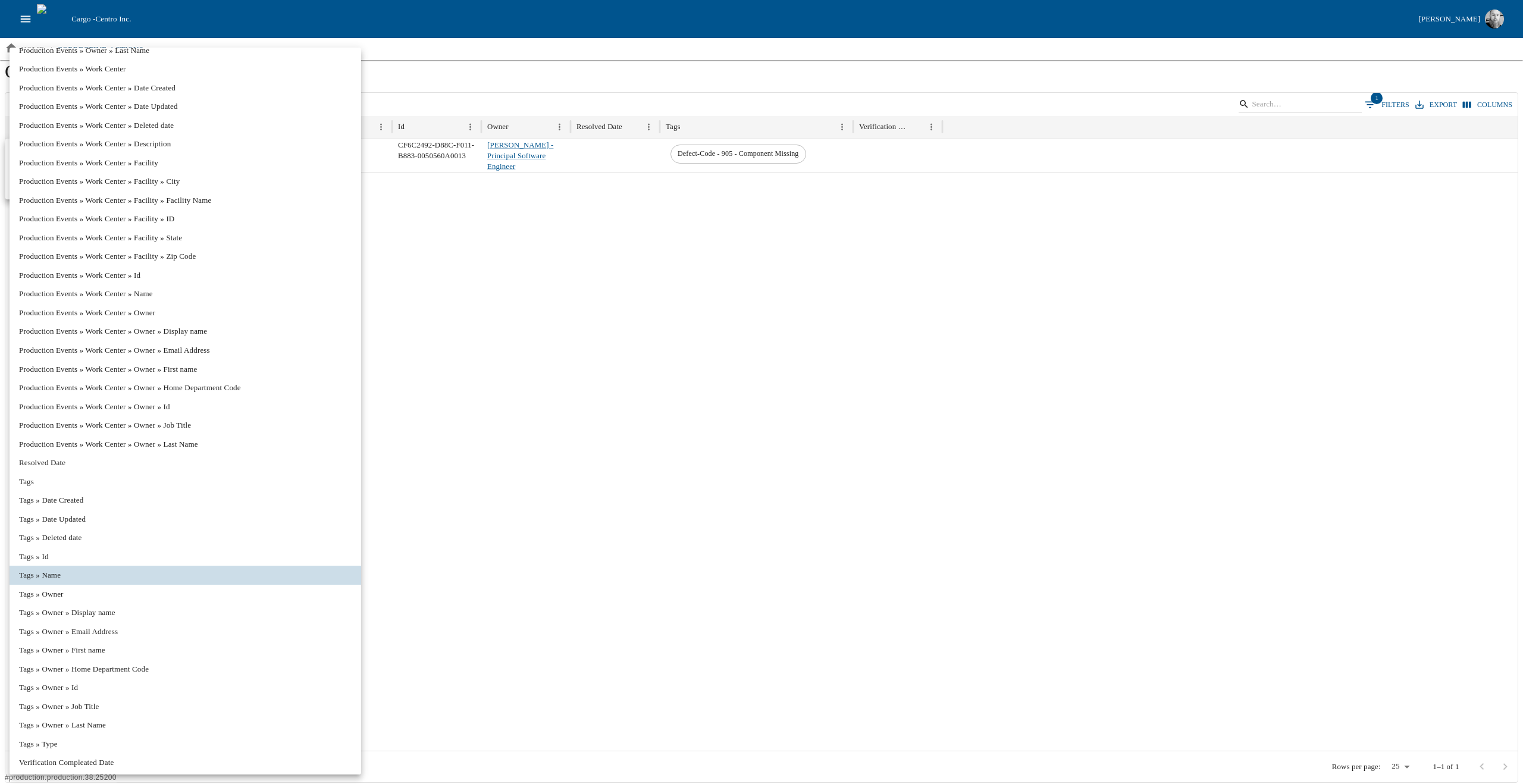
click at [34, 477] on li "Tags" at bounding box center [185, 482] width 352 height 19
type input "****"
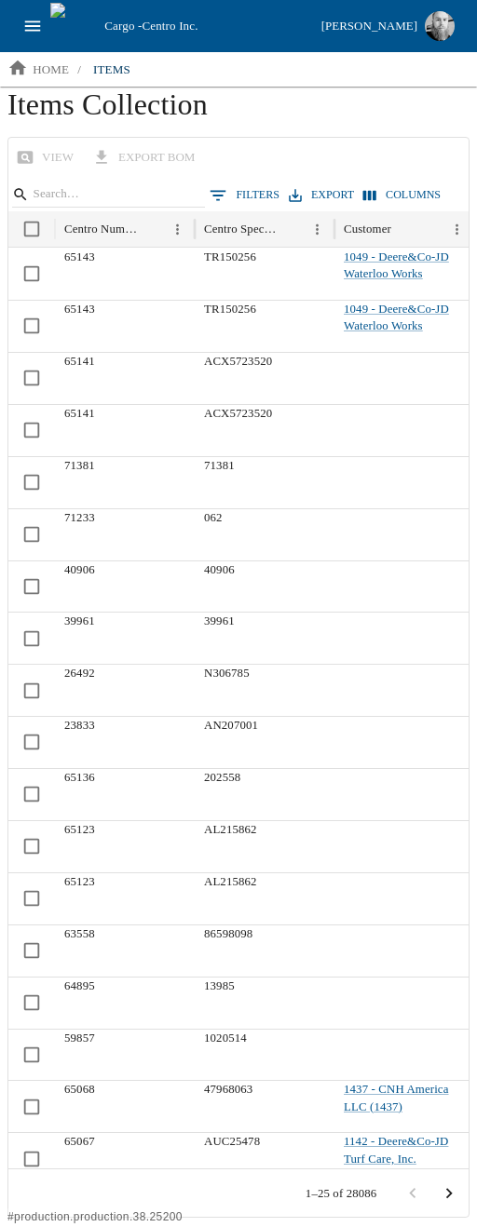
click at [447, 1185] on icon "Go to next page" at bounding box center [448, 1193] width 20 height 20
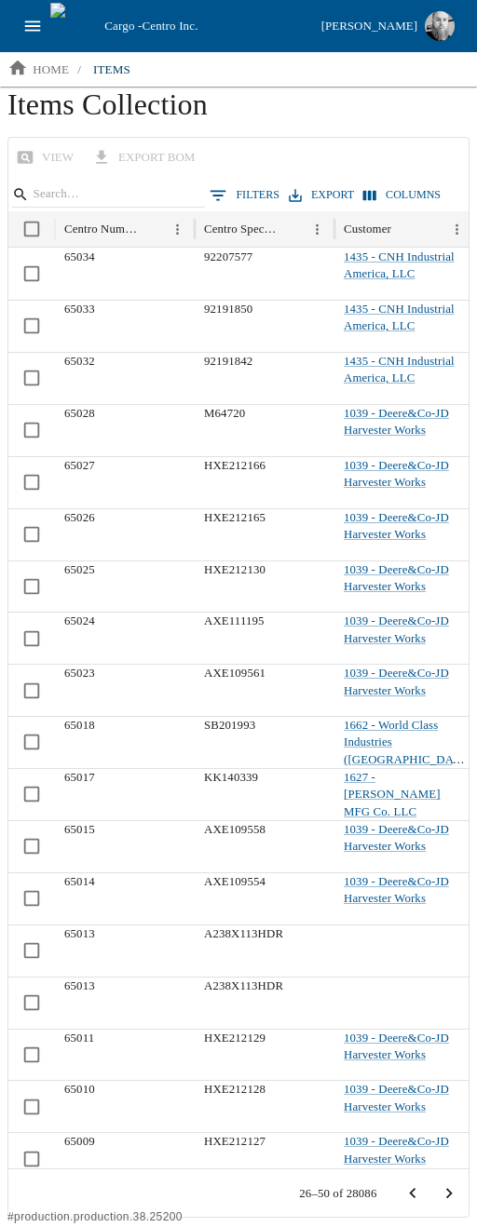
click at [454, 1196] on icon "Go to next page" at bounding box center [448, 1193] width 20 height 20
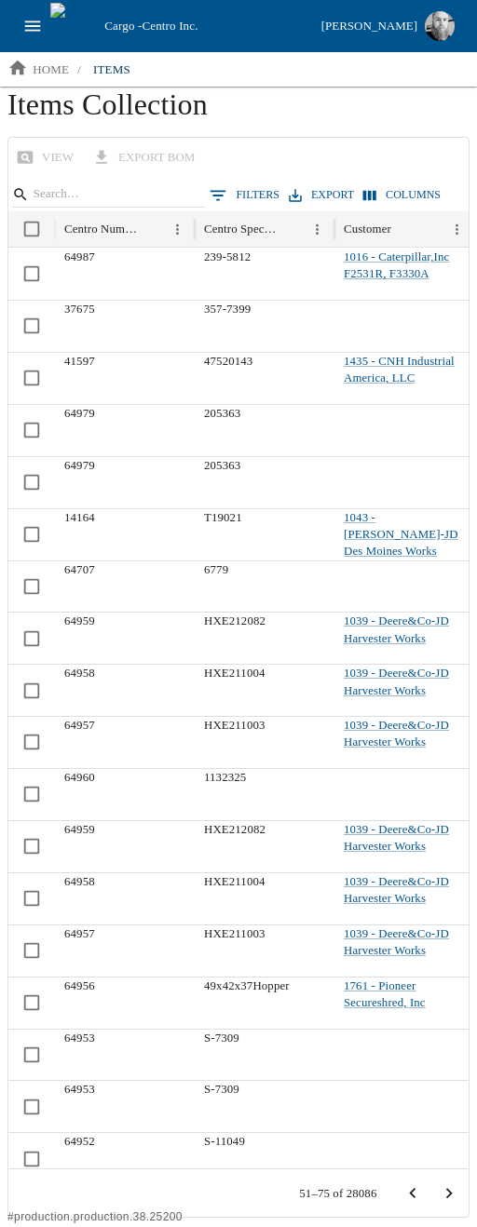
click at [438, 1191] on button "Go to next page" at bounding box center [448, 1193] width 35 height 35
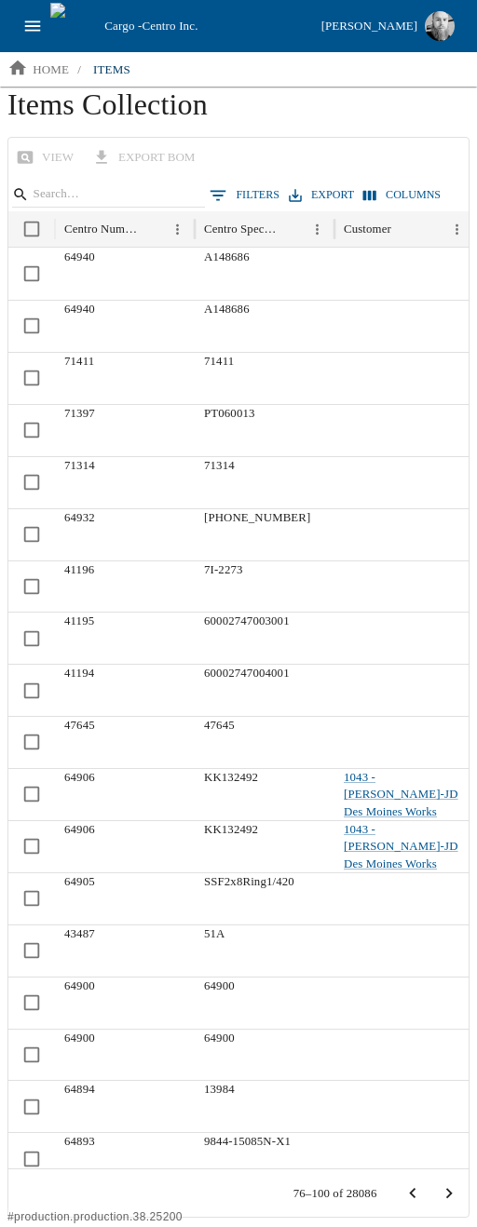
click at [438, 1191] on icon "Go to next page" at bounding box center [448, 1193] width 20 height 20
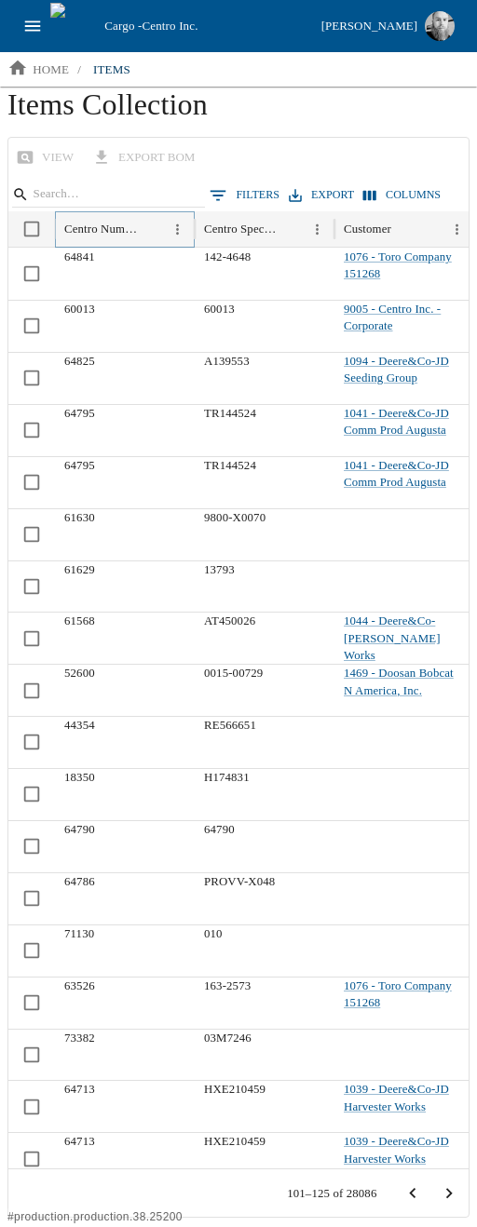
click at [153, 230] on icon "Sort" at bounding box center [153, 230] width 16 height 16
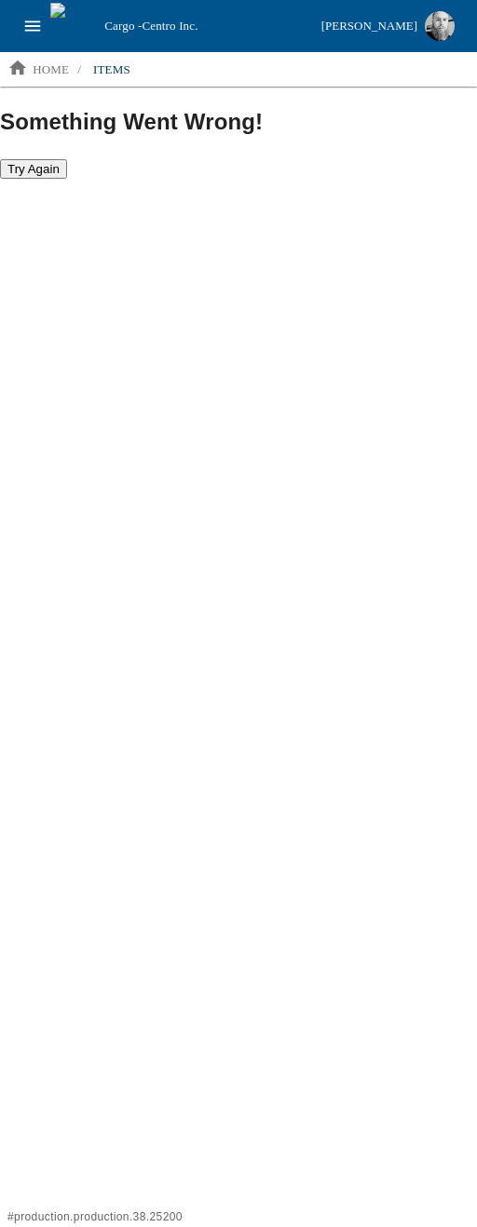
click at [209, 180] on html "Cargo - Centro Inc. [PERSON_NAME] home / items Something Went Wrong! Try Again …" at bounding box center [238, 90] width 477 height 180
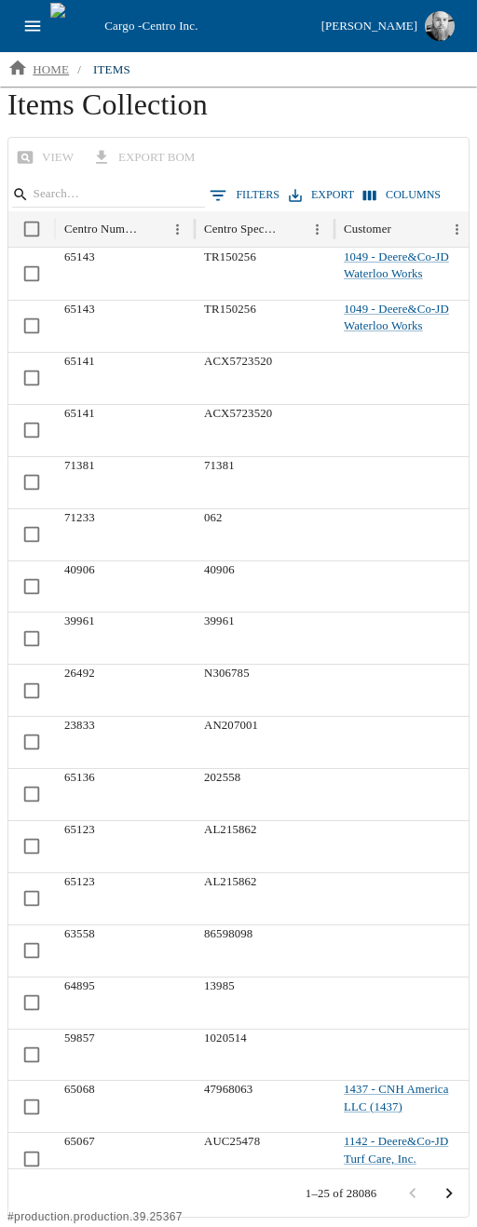
click at [58, 75] on p "home" at bounding box center [51, 70] width 36 height 19
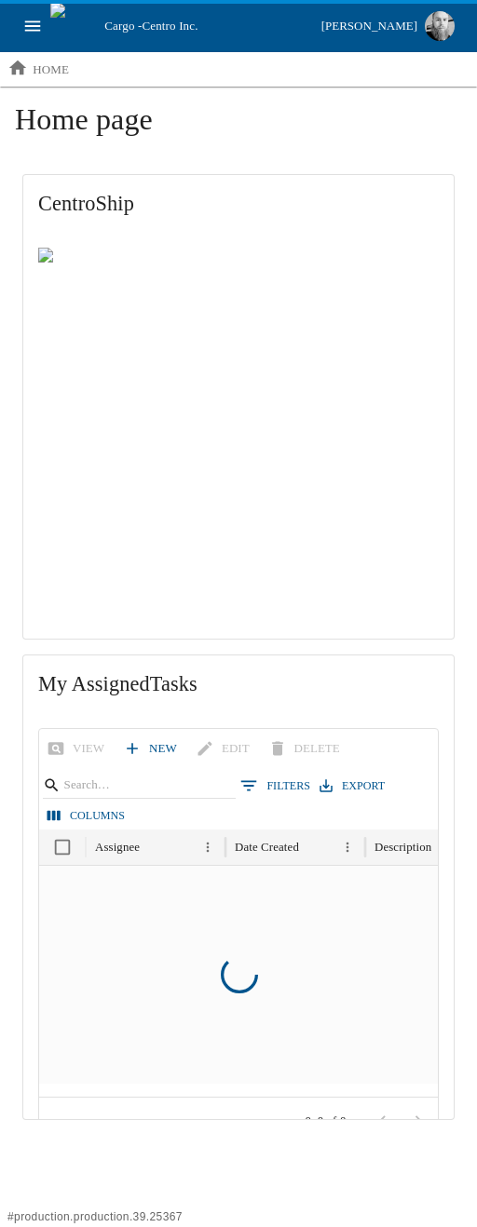
click at [35, 33] on icon "open drawer" at bounding box center [32, 26] width 20 height 20
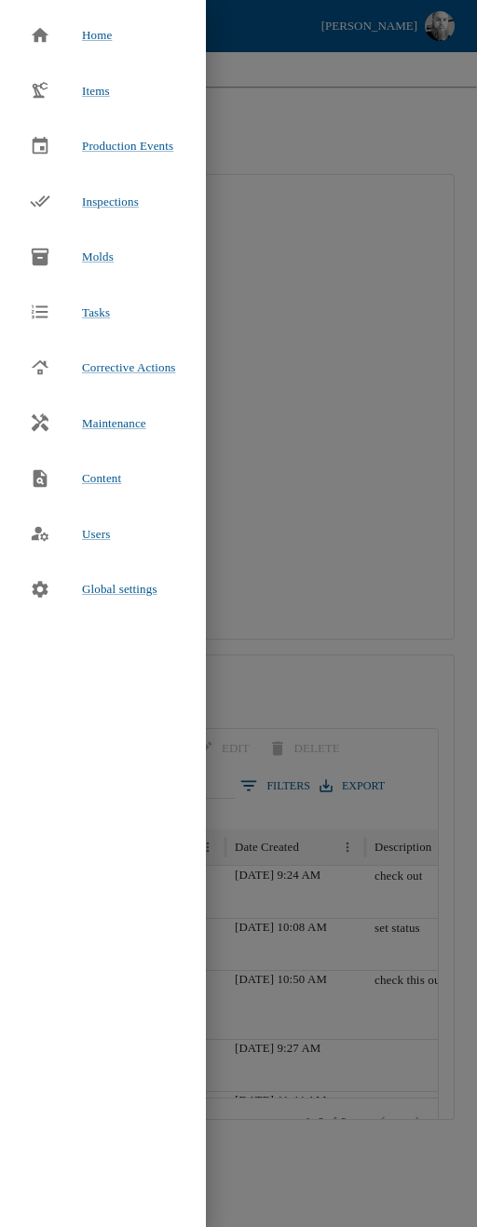
click at [373, 133] on div at bounding box center [238, 613] width 477 height 1227
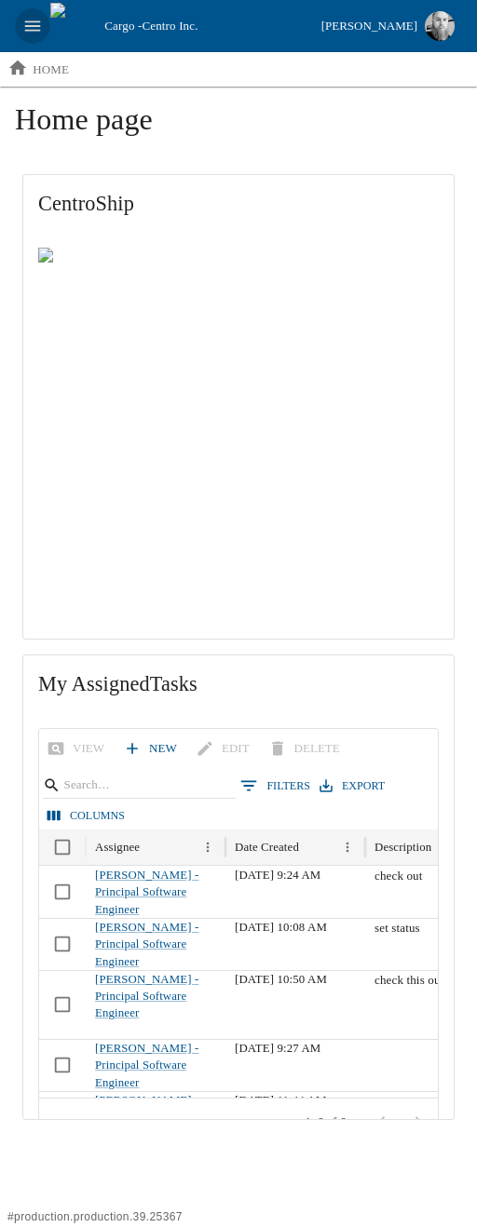
click at [38, 30] on icon "open drawer" at bounding box center [33, 25] width 16 height 10
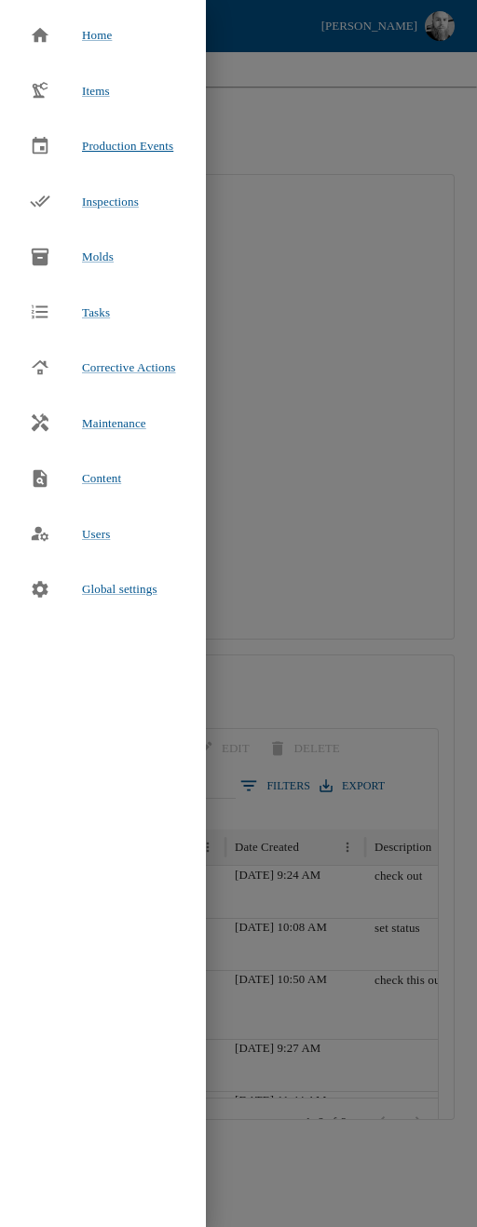
click at [119, 150] on span "Production Events" at bounding box center [127, 146] width 91 height 14
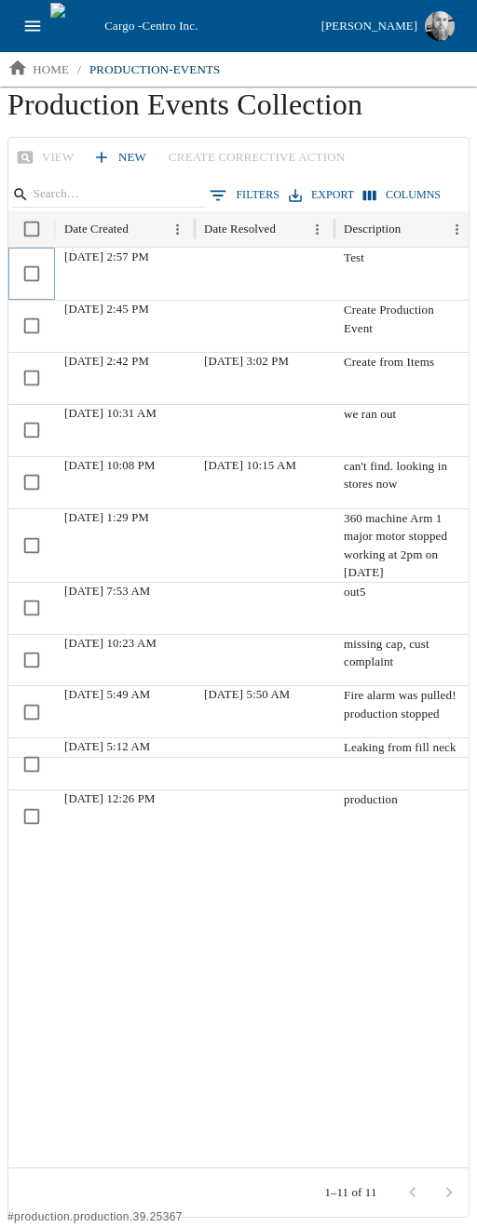
click at [32, 295] on div at bounding box center [31, 274] width 47 height 52
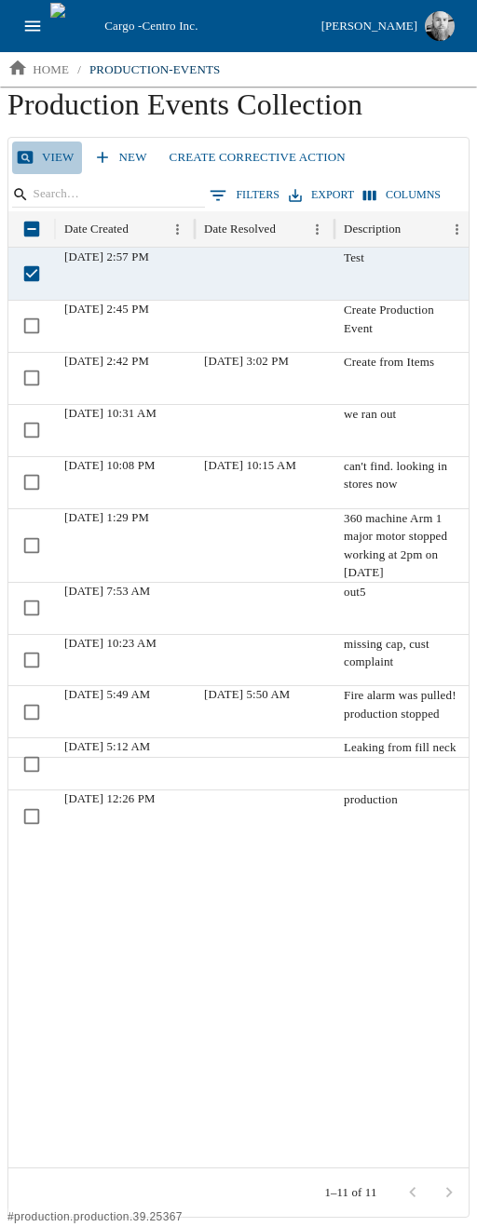
click at [51, 147] on link "View" at bounding box center [47, 157] width 70 height 33
